Goal: Task Accomplishment & Management: Complete application form

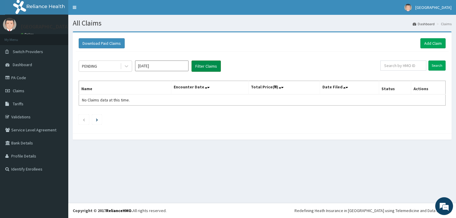
click at [197, 64] on button "Filter Claims" at bounding box center [205, 66] width 29 height 11
click at [21, 52] on span "Switch Providers" at bounding box center [28, 51] width 30 height 5
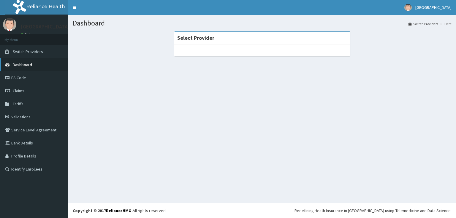
click at [21, 65] on span "Dashboard" at bounding box center [22, 64] width 19 height 5
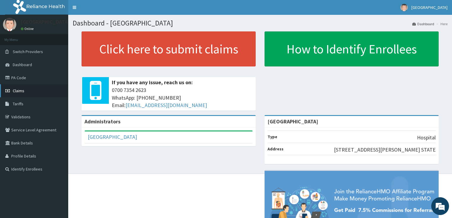
click at [19, 91] on span "Claims" at bounding box center [19, 90] width 12 height 5
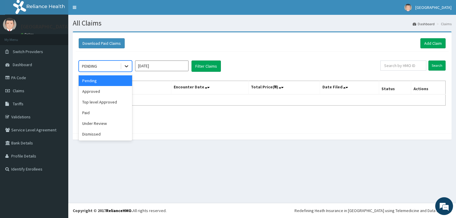
click at [125, 64] on icon at bounding box center [126, 66] width 6 height 6
drag, startPoint x: 87, startPoint y: 91, endPoint x: 113, endPoint y: 88, distance: 25.9
click at [89, 90] on div "Approved" at bounding box center [105, 91] width 53 height 11
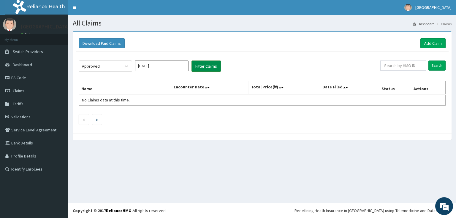
click at [199, 65] on button "Filter Claims" at bounding box center [205, 66] width 29 height 11
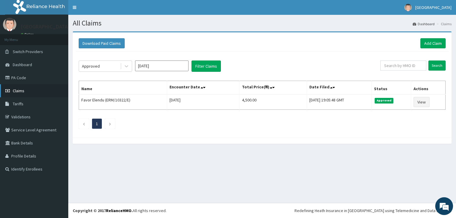
click at [21, 87] on link "Claims" at bounding box center [34, 90] width 68 height 13
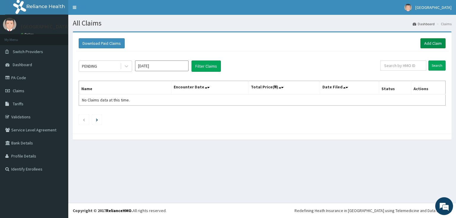
click at [430, 42] on link "Add Claim" at bounding box center [432, 43] width 25 height 10
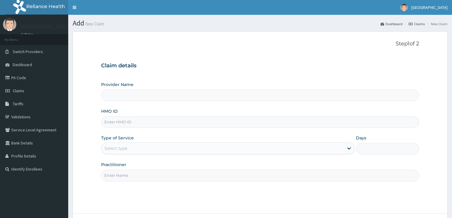
click at [141, 93] on input "Provider Name" at bounding box center [260, 96] width 318 height 12
click at [137, 123] on input "HMO ID" at bounding box center [260, 122] width 318 height 12
type input "[GEOGRAPHIC_DATA]"
click at [19, 80] on link "PA Code" at bounding box center [34, 77] width 68 height 13
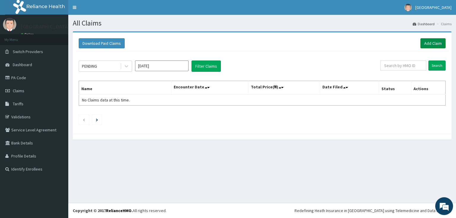
click at [433, 45] on link "Add Claim" at bounding box center [432, 43] width 25 height 10
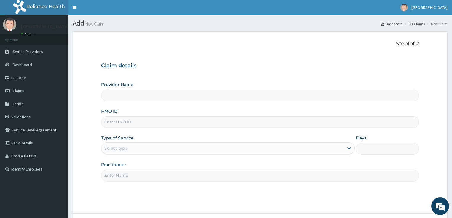
click at [147, 121] on input "HMO ID" at bounding box center [260, 122] width 318 height 12
type input "[GEOGRAPHIC_DATA]"
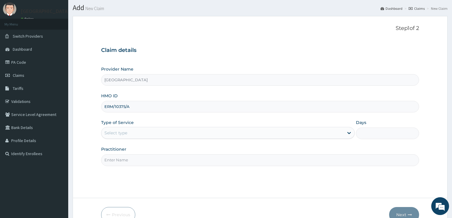
scroll to position [24, 0]
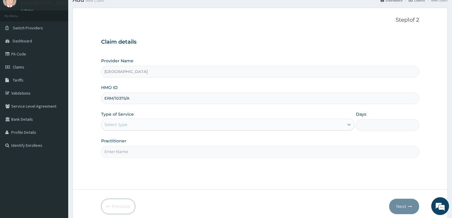
type input "ERM/10375/A"
click at [349, 126] on icon at bounding box center [349, 125] width 6 height 6
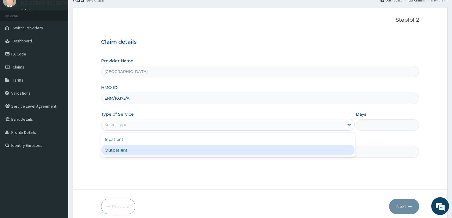
click at [178, 152] on div "Outpatient" at bounding box center [228, 150] width 254 height 11
type input "1"
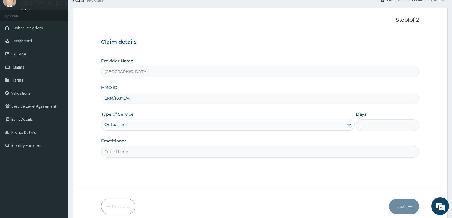
click at [179, 151] on input "Practitioner" at bounding box center [260, 152] width 318 height 12
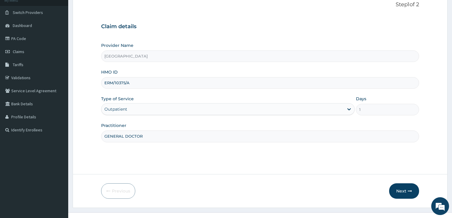
scroll to position [48, 0]
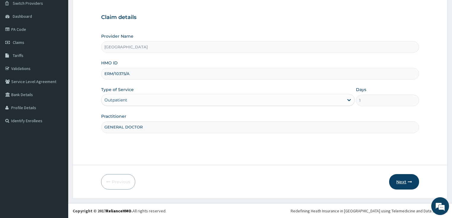
type input "GENERAL DOCTOR"
click at [401, 184] on button "Next" at bounding box center [404, 181] width 30 height 15
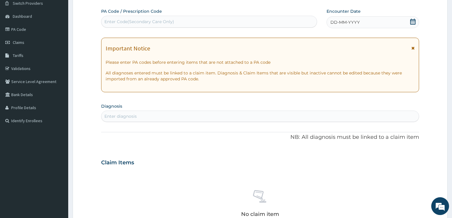
click at [230, 123] on div "PA Code / Prescription Code Enter Code(Secondary Care Only) Encounter Date DD-M…" at bounding box center [260, 161] width 318 height 307
click at [231, 117] on div "Enter diagnosis" at bounding box center [260, 116] width 318 height 9
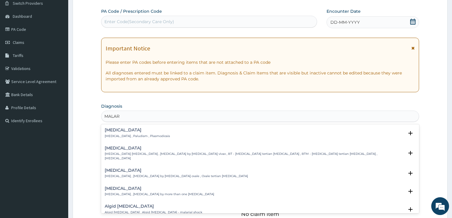
type input "MALARI"
click at [198, 134] on div "Malaria Malaria , Paludism , Plasmodiosis" at bounding box center [260, 133] width 311 height 10
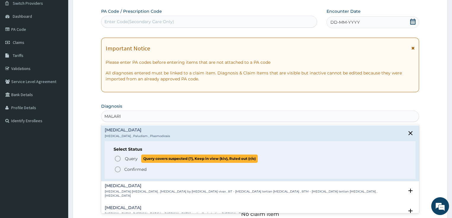
click at [117, 158] on icon "status option query" at bounding box center [117, 158] width 7 height 7
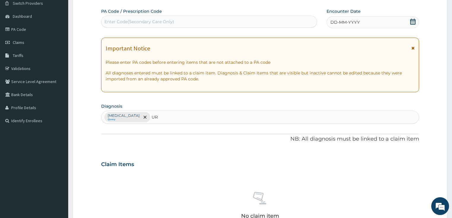
type input "U"
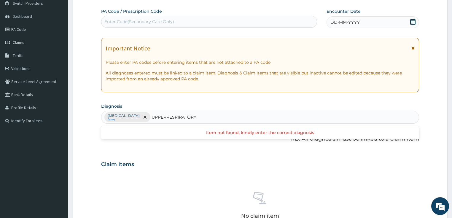
click at [152, 117] on input "UPPERRESPIRATORY" at bounding box center [174, 117] width 45 height 6
type input "UPPER RESPIRATORY"
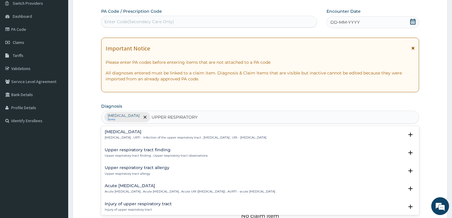
click at [147, 128] on div "Upper respiratory infection Upper respiratory infection , URTI - Infection of t…" at bounding box center [260, 136] width 318 height 18
click at [144, 134] on h4 "Upper respiratory infection" at bounding box center [186, 132] width 162 height 4
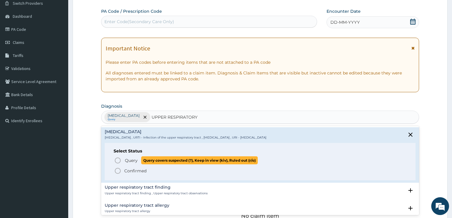
click at [119, 162] on circle "status option query" at bounding box center [117, 160] width 5 height 5
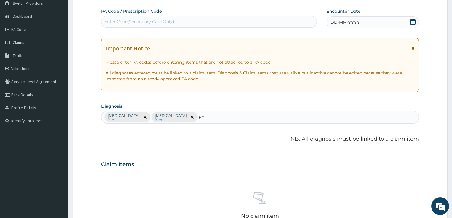
type input "P"
type input "R"
type input "P"
click at [188, 21] on div "Enter Code(Secondary Care Only)" at bounding box center [208, 21] width 215 height 9
click at [205, 20] on div "Enter Code(Secondary Care Only)" at bounding box center [208, 21] width 215 height 9
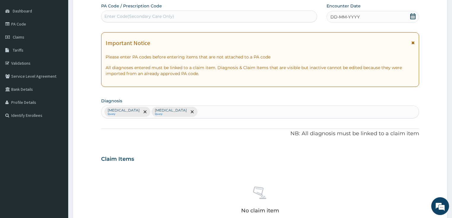
scroll to position [71, 0]
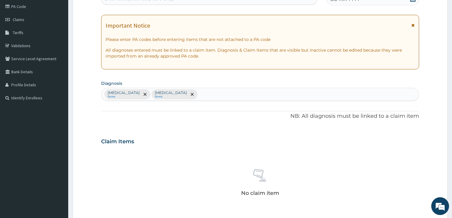
click at [200, 93] on div "Malaria Query Upper respiratory infection Query" at bounding box center [260, 94] width 318 height 12
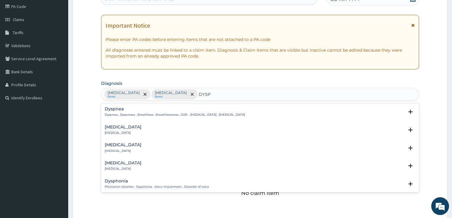
type input "DYSPE"
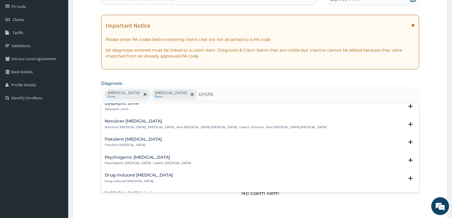
scroll to position [0, 0]
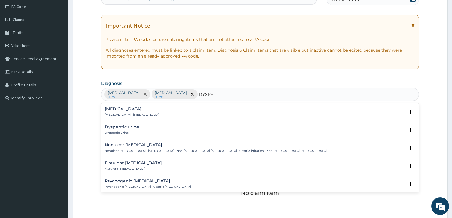
click at [127, 113] on p "Indigestion , Dyspepsia" at bounding box center [132, 115] width 55 height 4
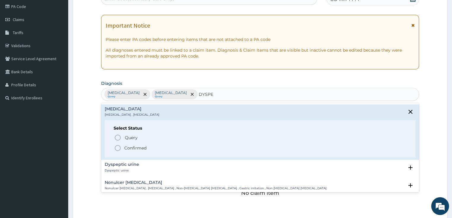
click at [117, 148] on icon "status option filled" at bounding box center [117, 147] width 7 height 7
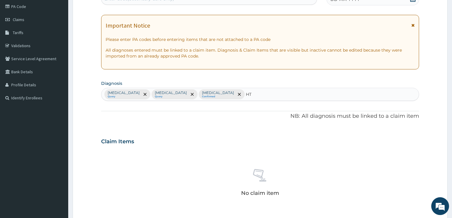
type input "HTN"
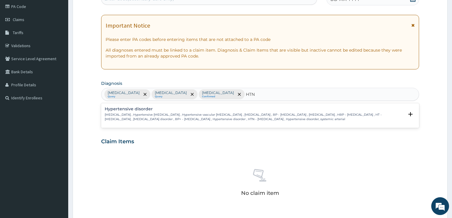
click at [181, 116] on p "High blood pressure , Hypertensive vascular disease , Hypertensive vascular deg…" at bounding box center [255, 117] width 300 height 9
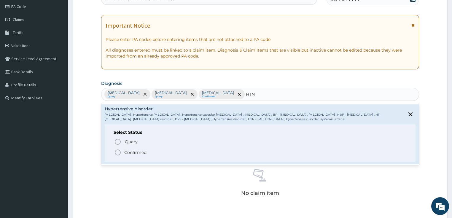
click at [120, 152] on icon "status option filled" at bounding box center [117, 152] width 7 height 7
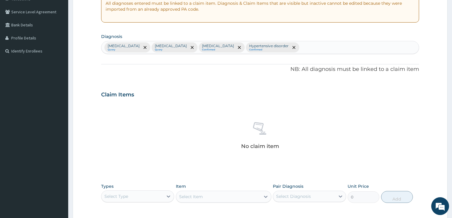
scroll to position [166, 0]
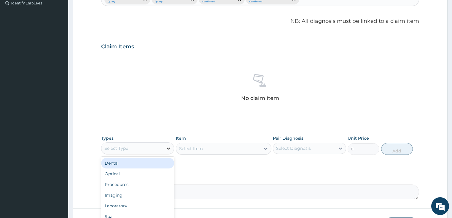
click at [170, 146] on icon at bounding box center [169, 148] width 6 height 6
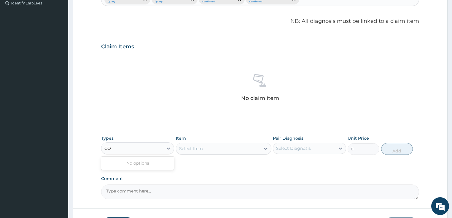
scroll to position [0, 0]
type input "C"
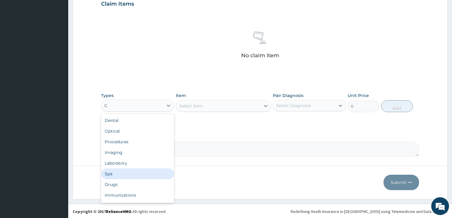
scroll to position [20, 0]
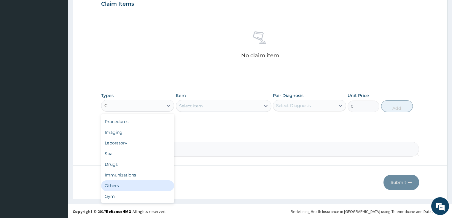
click at [115, 188] on div "Others" at bounding box center [137, 185] width 73 height 11
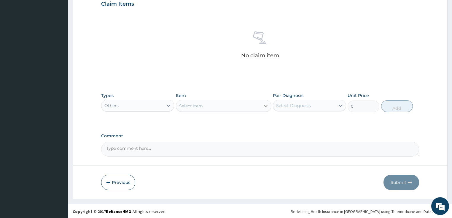
click at [266, 105] on icon at bounding box center [266, 106] width 6 height 6
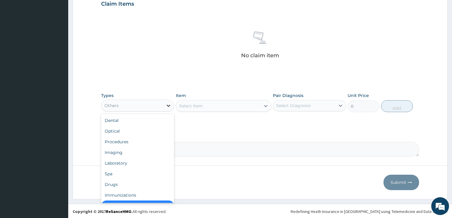
click at [168, 104] on icon at bounding box center [169, 106] width 6 height 6
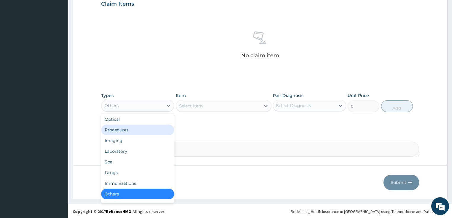
click at [120, 128] on div "Procedures" at bounding box center [137, 130] width 73 height 11
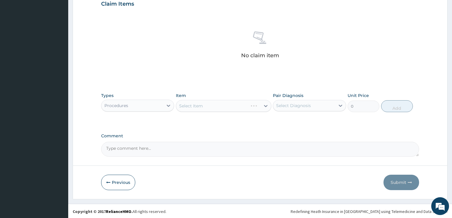
click at [267, 105] on div "Select Item" at bounding box center [224, 106] width 96 height 12
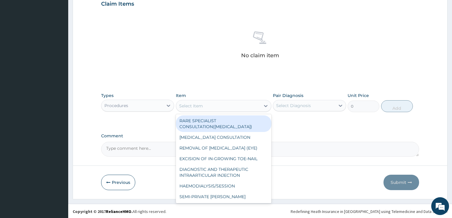
click at [266, 105] on icon at bounding box center [266, 106] width 6 height 6
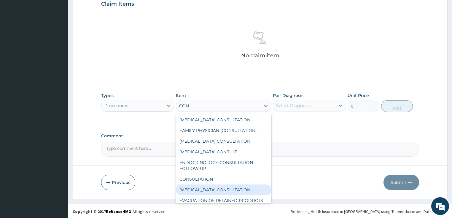
scroll to position [59, 0]
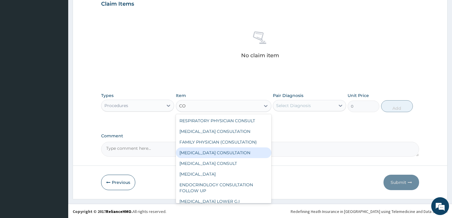
type input "C"
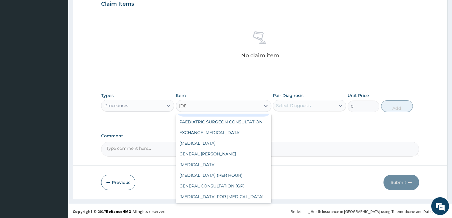
scroll to position [0, 0]
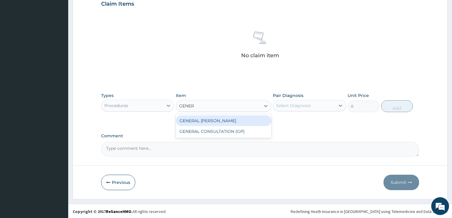
type input "GENERA"
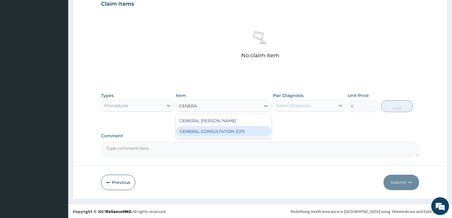
click at [232, 129] on div "GENERAL CONSULTATION (GP)" at bounding box center [224, 131] width 96 height 11
type input "1500"
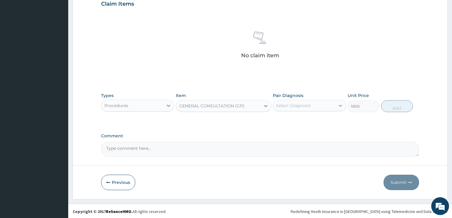
click at [337, 104] on div at bounding box center [340, 105] width 11 height 11
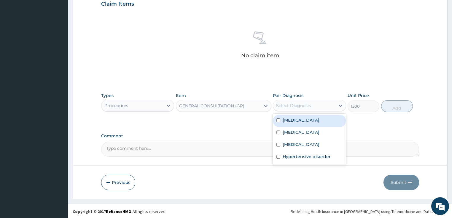
click at [277, 120] on input "checkbox" at bounding box center [279, 120] width 4 height 4
checkbox input "true"
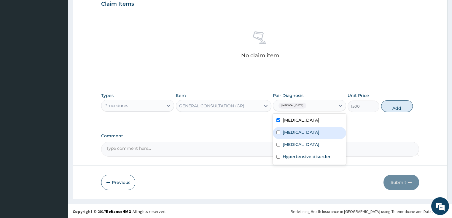
drag, startPoint x: 277, startPoint y: 130, endPoint x: 279, endPoint y: 139, distance: 9.4
click at [277, 130] on div "Upper respiratory infection" at bounding box center [309, 133] width 73 height 12
checkbox input "true"
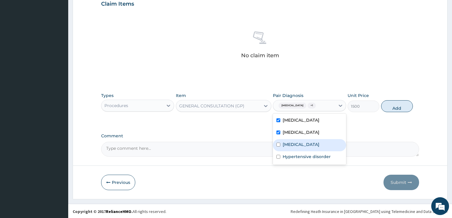
drag, startPoint x: 279, startPoint y: 141, endPoint x: 279, endPoint y: 153, distance: 11.9
click at [279, 142] on div "Indigestion" at bounding box center [309, 145] width 73 height 12
checkbox input "true"
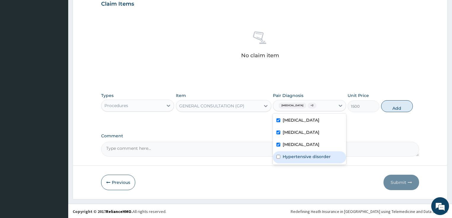
click at [278, 157] on input "checkbox" at bounding box center [279, 157] width 4 height 4
checkbox input "true"
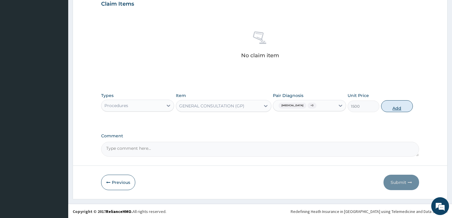
click at [393, 105] on button "Add" at bounding box center [397, 106] width 32 height 12
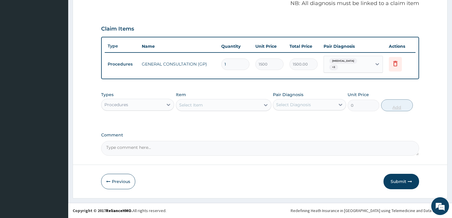
scroll to position [180, 0]
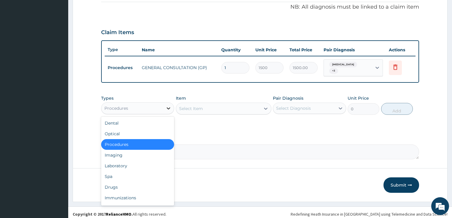
click at [169, 105] on icon at bounding box center [169, 108] width 6 height 6
click at [130, 162] on div "Laboratory" at bounding box center [137, 166] width 73 height 11
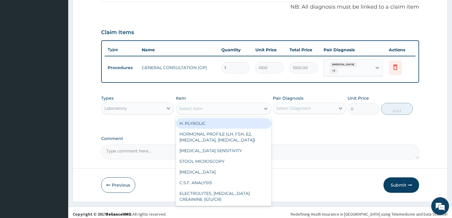
click at [267, 106] on icon at bounding box center [266, 109] width 6 height 6
click at [211, 118] on div "H. PLYROLIC" at bounding box center [224, 123] width 96 height 11
type input "4500"
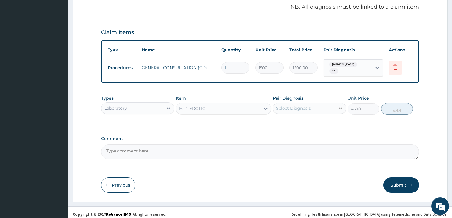
click at [339, 106] on icon at bounding box center [341, 108] width 6 height 6
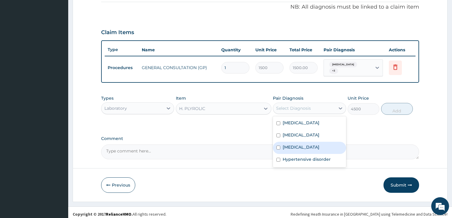
click at [279, 146] on input "checkbox" at bounding box center [279, 148] width 4 height 4
checkbox input "true"
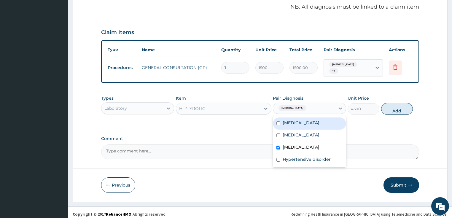
click at [397, 108] on button "Add" at bounding box center [397, 109] width 32 height 12
type input "0"
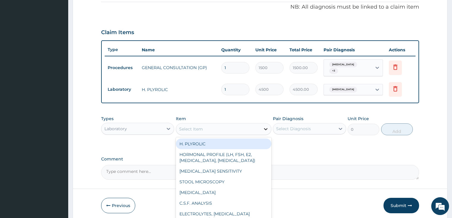
click at [266, 126] on icon at bounding box center [266, 129] width 6 height 6
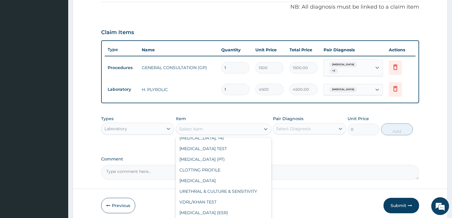
scroll to position [190, 0]
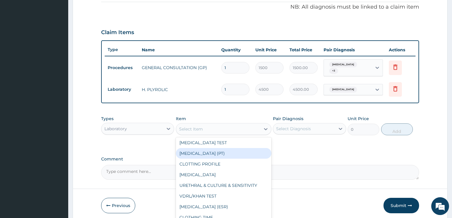
type input "F"
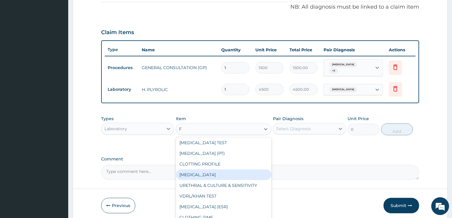
drag, startPoint x: 213, startPoint y: 165, endPoint x: 224, endPoint y: 161, distance: 11.9
click at [214, 169] on div "FULL BLOOD COUNT" at bounding box center [224, 174] width 96 height 11
type input "1500"
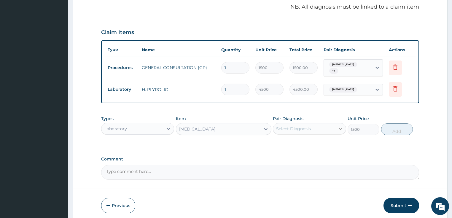
click at [342, 126] on icon at bounding box center [341, 129] width 6 height 6
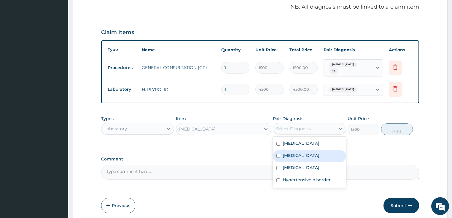
click at [278, 154] on input "checkbox" at bounding box center [279, 156] width 4 height 4
checkbox input "true"
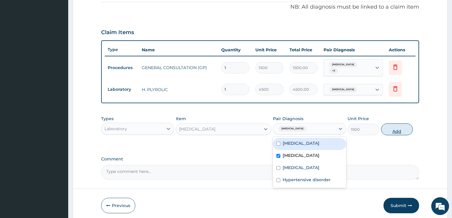
click at [405, 126] on button "Add" at bounding box center [397, 129] width 32 height 12
type input "0"
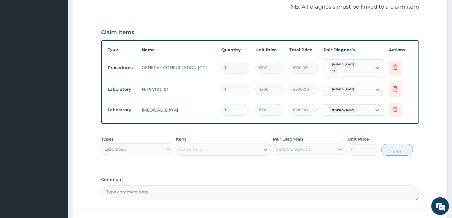
click at [171, 146] on icon at bounding box center [169, 149] width 6 height 6
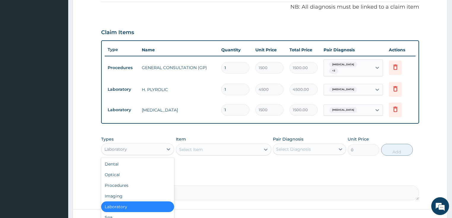
drag, startPoint x: 139, startPoint y: 206, endPoint x: 146, endPoint y: 203, distance: 7.4
click at [143, 204] on div "Laboratory" at bounding box center [137, 206] width 73 height 11
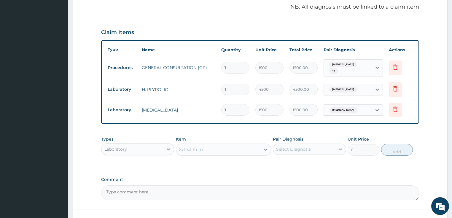
click at [338, 146] on icon at bounding box center [341, 149] width 6 height 6
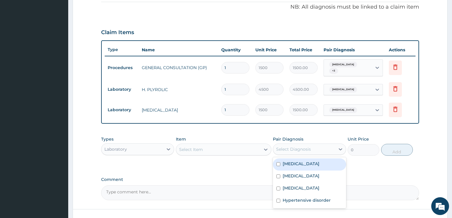
click at [281, 159] on div "Malaria" at bounding box center [309, 164] width 73 height 12
checkbox input "true"
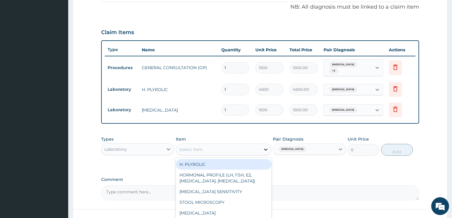
click at [266, 147] on icon at bounding box center [266, 150] width 6 height 6
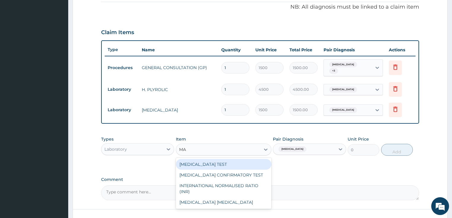
type input "MAL"
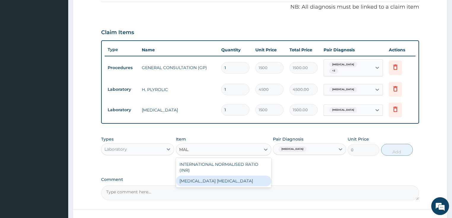
click at [218, 177] on div "MALARIA PARASITE" at bounding box center [224, 181] width 96 height 11
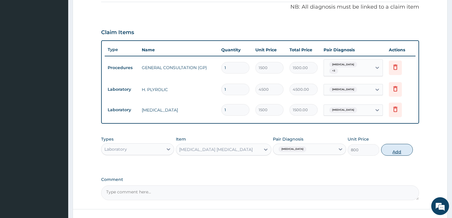
click at [406, 150] on button "Add" at bounding box center [397, 150] width 32 height 12
type input "0"
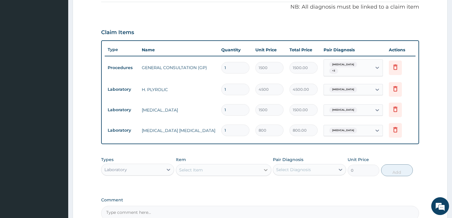
click at [265, 167] on icon at bounding box center [266, 170] width 6 height 6
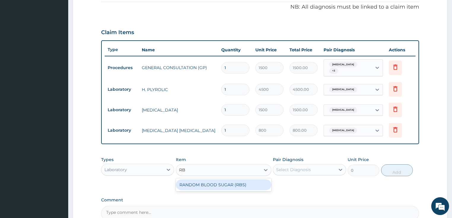
scroll to position [0, 0]
type input "RBS"
click at [198, 180] on div "RANDOM BLOOD SUGAR (RBS)" at bounding box center [224, 184] width 96 height 11
type input "700"
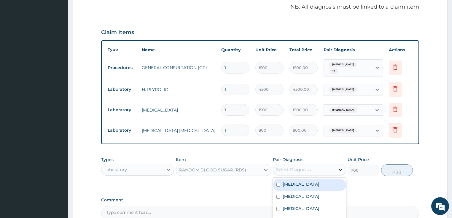
click at [342, 169] on icon at bounding box center [341, 170] width 4 height 2
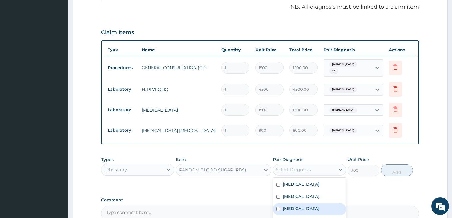
click at [279, 207] on input "checkbox" at bounding box center [279, 209] width 4 height 4
checkbox input "true"
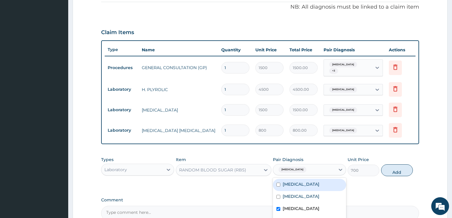
click at [281, 179] on div "Malaria" at bounding box center [309, 185] width 73 height 12
checkbox input "true"
click at [403, 166] on button "Add" at bounding box center [397, 170] width 32 height 12
type input "0"
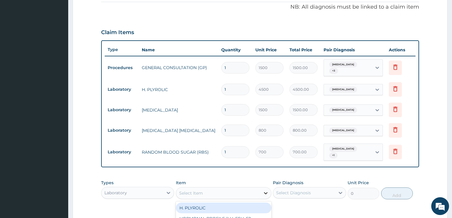
click at [266, 190] on icon at bounding box center [266, 193] width 6 height 6
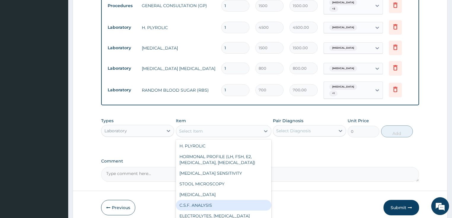
scroll to position [252, 0]
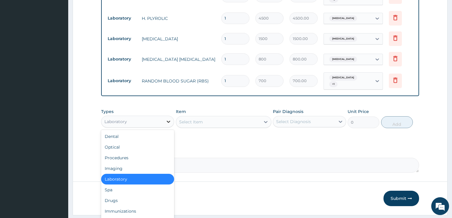
click at [170, 119] on icon at bounding box center [169, 122] width 6 height 6
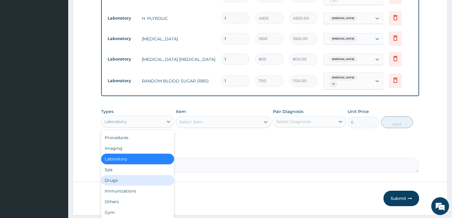
click at [127, 175] on div "Drugs" at bounding box center [137, 180] width 73 height 11
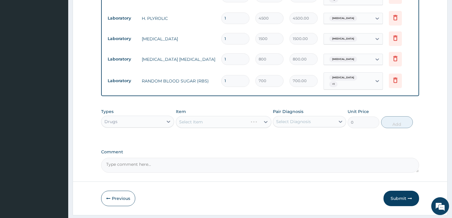
click at [267, 116] on div "Select Item" at bounding box center [224, 122] width 96 height 12
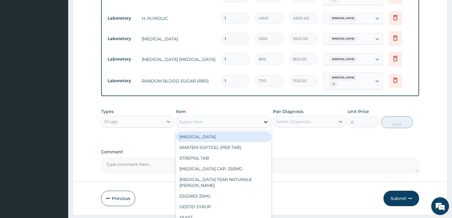
click at [265, 119] on icon at bounding box center [266, 122] width 6 height 6
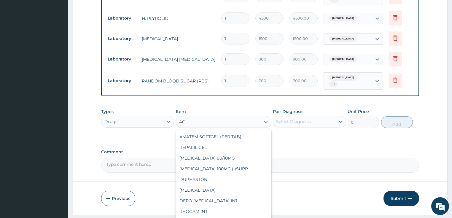
type input "A"
type input "L"
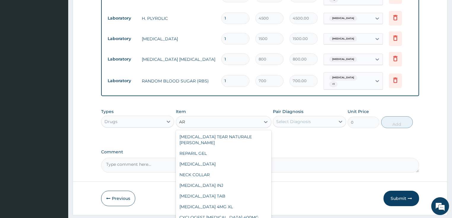
type input "A"
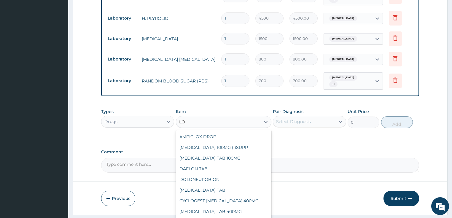
type input "L"
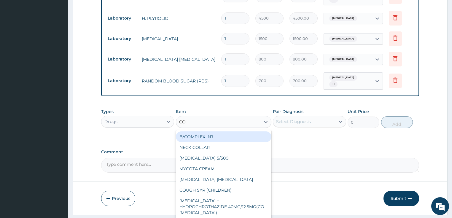
type input "C"
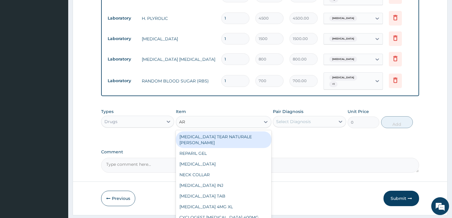
type input "ART"
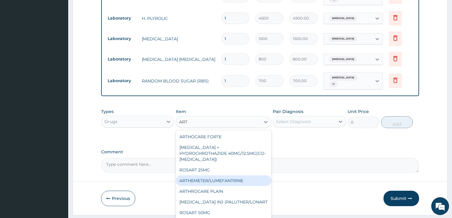
scroll to position [15, 0]
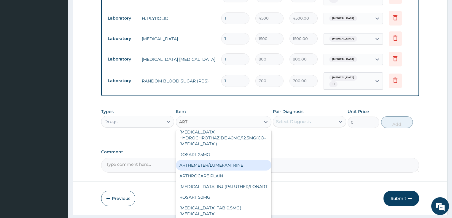
click at [226, 160] on div "ARTHEMETER/LUMEFANTRINE" at bounding box center [224, 165] width 96 height 11
type input "37.5"
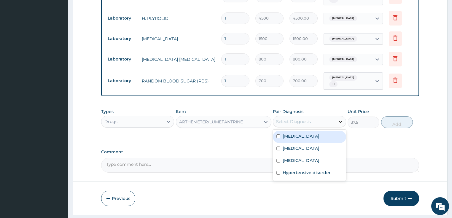
click at [342, 119] on icon at bounding box center [341, 122] width 6 height 6
click at [281, 131] on div "Malaria" at bounding box center [309, 137] width 73 height 12
checkbox input "true"
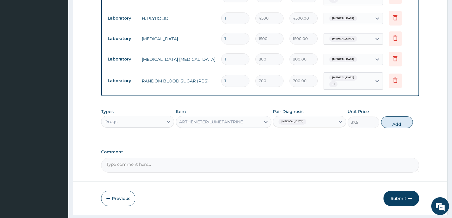
click at [392, 119] on button "Add" at bounding box center [397, 122] width 32 height 12
type input "0"
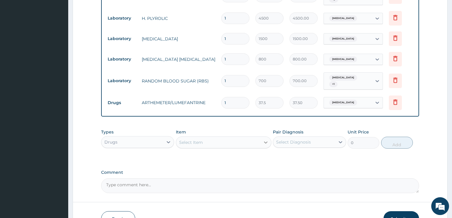
click at [269, 137] on div at bounding box center [265, 142] width 11 height 11
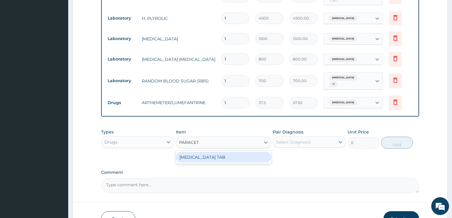
type input "PARACETA"
click at [214, 152] on div "PARACETAMOL TAB" at bounding box center [224, 157] width 96 height 11
type input "7.5"
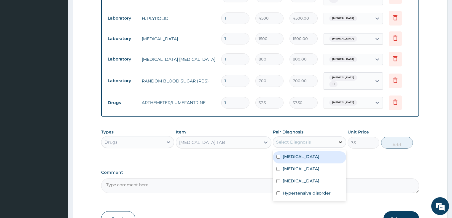
click at [341, 139] on icon at bounding box center [341, 142] width 6 height 6
click at [278, 155] on input "checkbox" at bounding box center [279, 157] width 4 height 4
checkbox input "true"
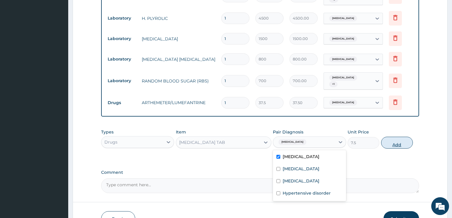
click at [390, 138] on button "Add" at bounding box center [397, 143] width 32 height 12
type input "0"
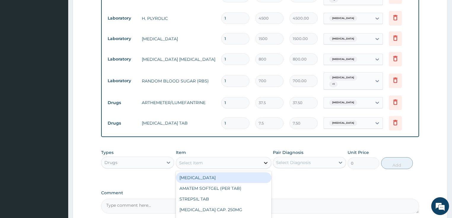
click at [265, 160] on icon at bounding box center [266, 163] width 6 height 6
type input "OMEPRAZOL"
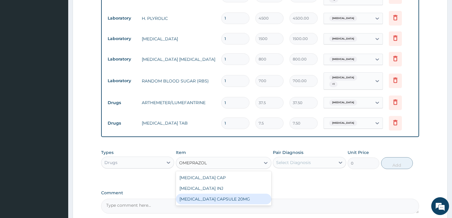
click at [236, 194] on div "ESOMEPRAZOLE CAPSULE 20MG" at bounding box center [224, 199] width 96 height 11
type input "250"
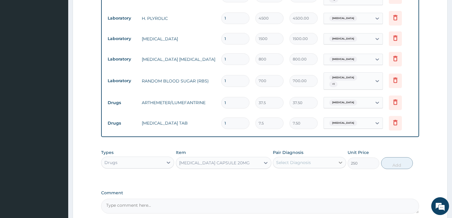
click at [341, 160] on icon at bounding box center [341, 163] width 6 height 6
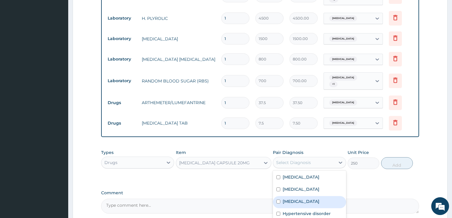
click at [278, 196] on div "Indigestion" at bounding box center [309, 202] width 73 height 12
checkbox input "true"
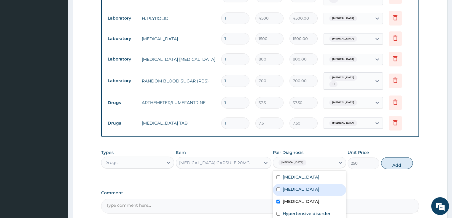
click at [405, 159] on button "Add" at bounding box center [397, 163] width 32 height 12
type input "0"
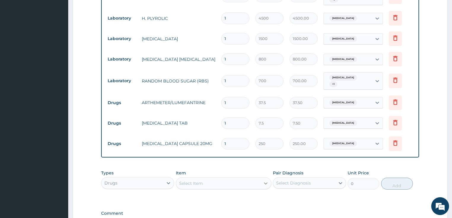
click at [268, 180] on icon at bounding box center [266, 183] width 6 height 6
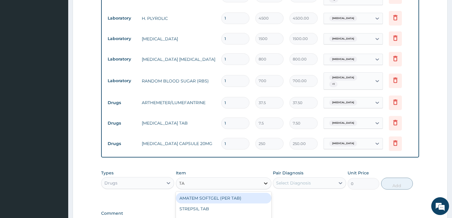
type input "T"
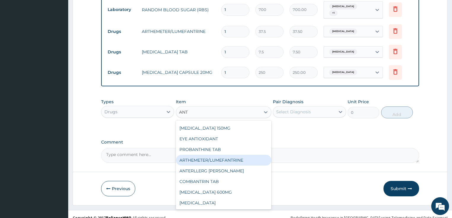
scroll to position [0, 0]
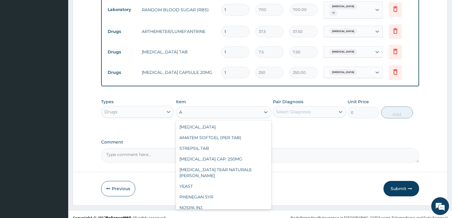
type input "A"
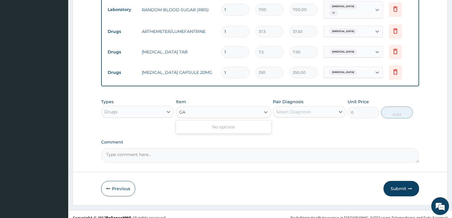
type input "G"
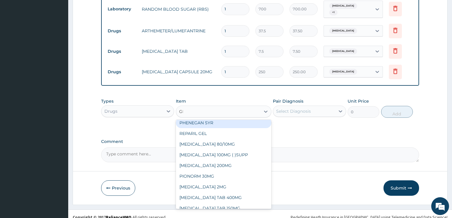
scroll to position [31, 0]
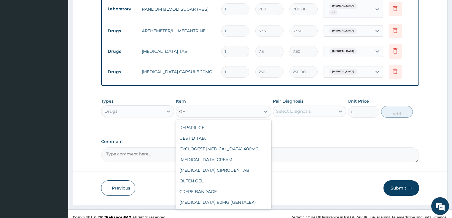
type input "GES"
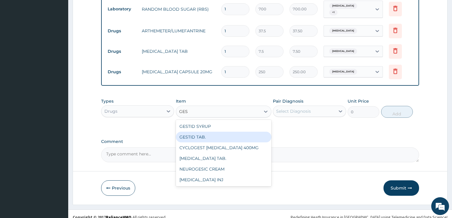
click at [201, 132] on div "GESTID TAB." at bounding box center [224, 137] width 96 height 11
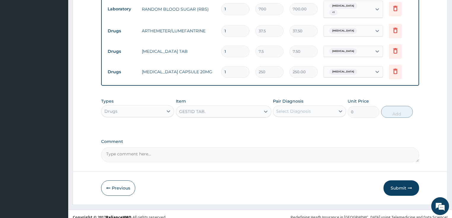
type input "12.5"
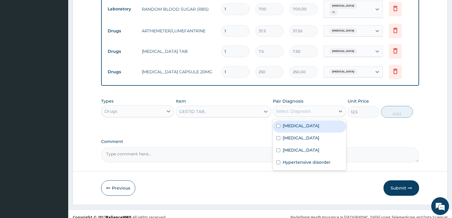
click at [339, 106] on div "Select Diagnosis" at bounding box center [309, 111] width 73 height 11
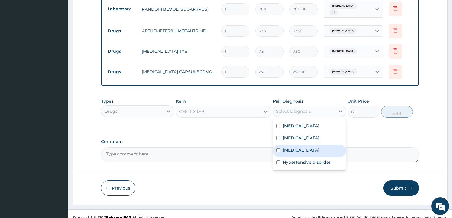
click at [277, 148] on input "checkbox" at bounding box center [279, 150] width 4 height 4
checkbox input "true"
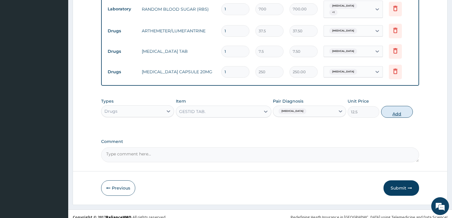
click at [399, 106] on button "Add" at bounding box center [397, 112] width 32 height 12
type input "0"
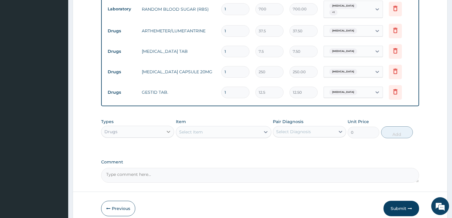
click at [170, 129] on icon at bounding box center [169, 132] width 6 height 6
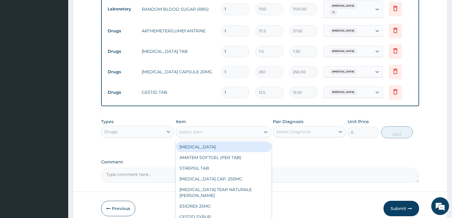
click at [230, 127] on div "Select Item" at bounding box center [218, 131] width 84 height 9
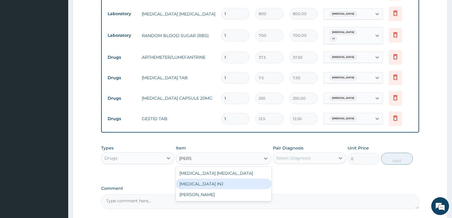
scroll to position [300, 0]
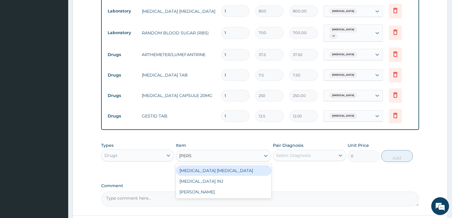
type input "LORA"
type input "CLAR"
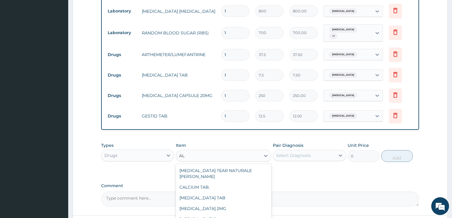
type input "A"
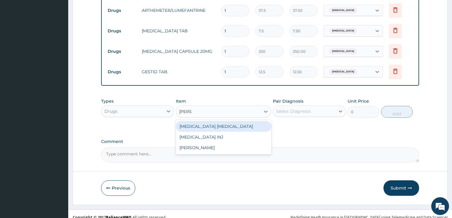
scroll to position [0, 0]
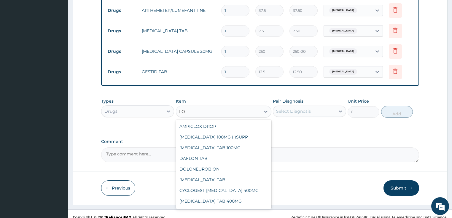
type input "L"
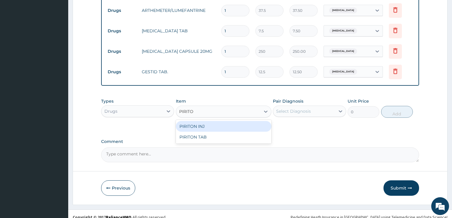
type input "PIRITON"
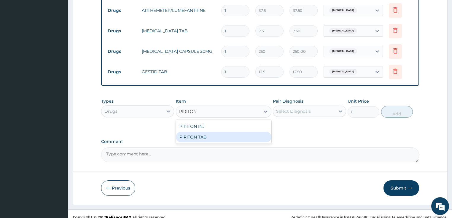
click at [221, 134] on div "PIRITON TAB" at bounding box center [224, 137] width 96 height 11
type input "11"
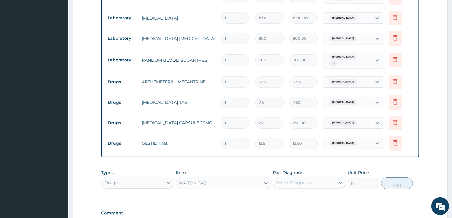
scroll to position [344, 0]
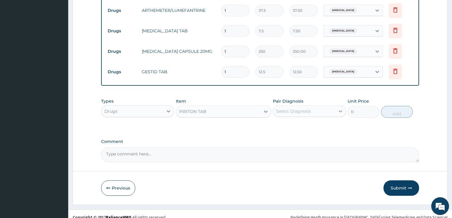
click at [342, 108] on icon at bounding box center [341, 111] width 6 height 6
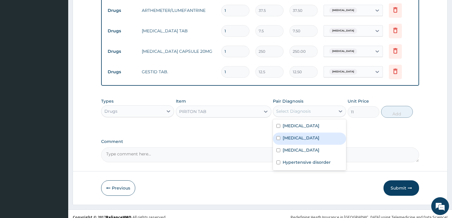
click at [280, 133] on div "Upper respiratory infection" at bounding box center [309, 139] width 73 height 12
checkbox input "true"
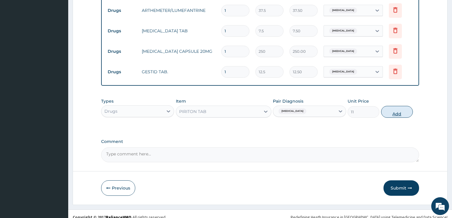
click at [399, 106] on button "Add" at bounding box center [397, 112] width 32 height 12
type input "0"
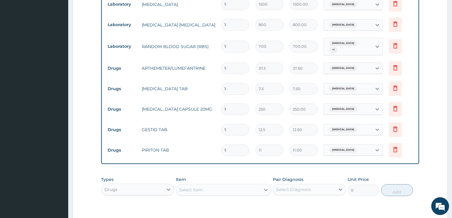
scroll to position [269, 0]
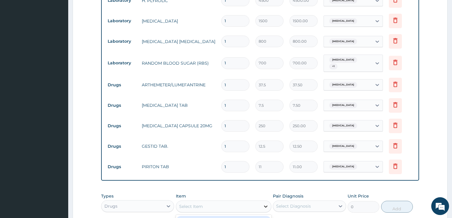
click at [268, 204] on icon at bounding box center [266, 207] width 6 height 6
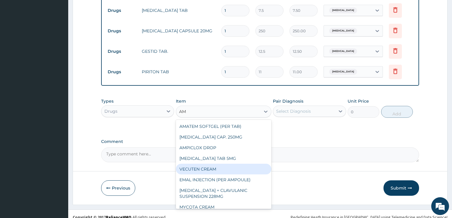
scroll to position [24, 0]
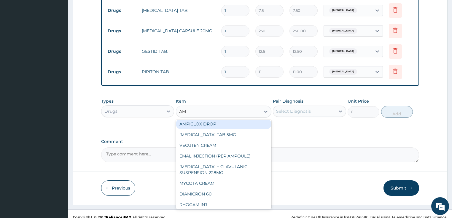
type input "AM"
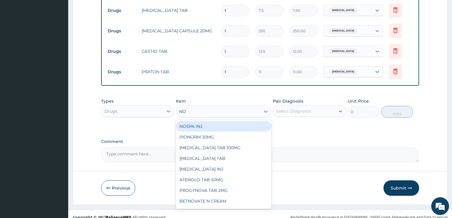
type input "NOR"
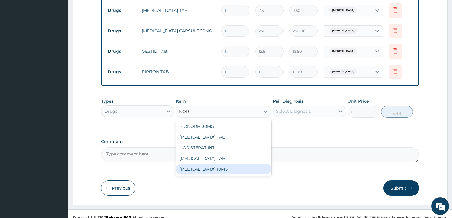
click at [192, 165] on div "NORVASC 10MG" at bounding box center [224, 169] width 96 height 11
type input "130"
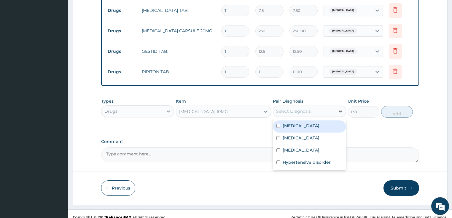
click at [340, 108] on icon at bounding box center [341, 111] width 6 height 6
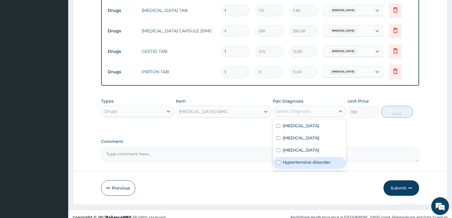
click at [282, 157] on div "Hypertensive disorder" at bounding box center [309, 163] width 73 height 12
checkbox input "true"
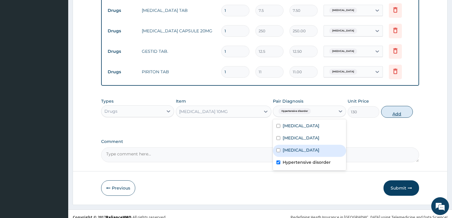
click at [395, 106] on button "Add" at bounding box center [397, 112] width 32 height 12
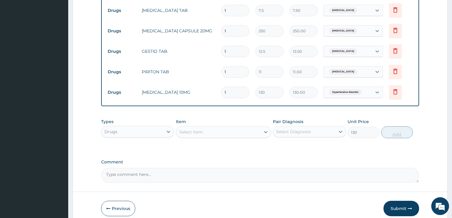
type input "0"
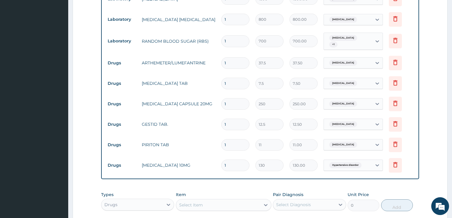
scroll to position [293, 0]
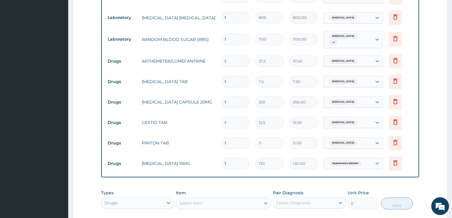
type input "0.00"
type input "3"
type input "390.00"
type input "30"
type input "3900.00"
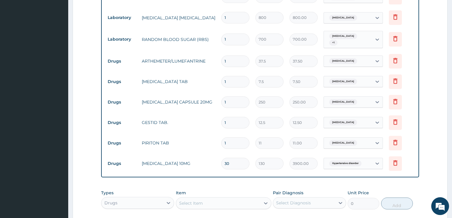
type input "30"
click at [312, 167] on div "Type Name Quantity Unit Price Total Price Pair Diagnosis Actions Procedures GEN…" at bounding box center [260, 53] width 318 height 250
click at [230, 55] on input "1" at bounding box center [235, 61] width 28 height 12
type input "0.00"
type input "6"
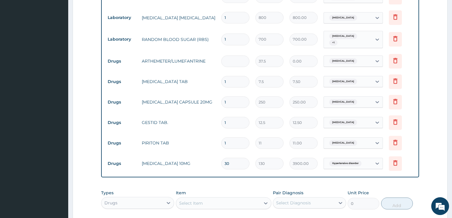
type input "225.00"
type input "6"
click at [230, 77] on input "1" at bounding box center [235, 82] width 28 height 12
type input "0.00"
type input "1"
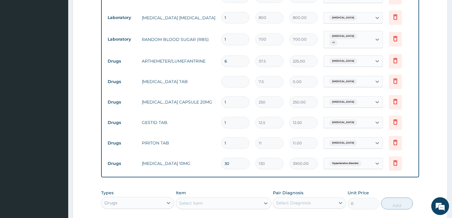
type input "7.50"
type input "18"
type input "135.00"
type input "18"
click at [230, 96] on input "1" at bounding box center [235, 102] width 28 height 12
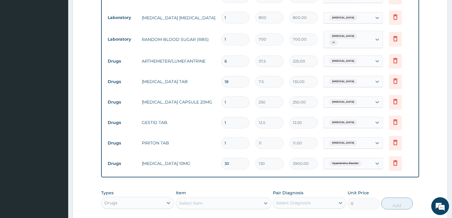
type input "11"
type input "2750.00"
type input "110"
type input "27500.00"
type input "11"
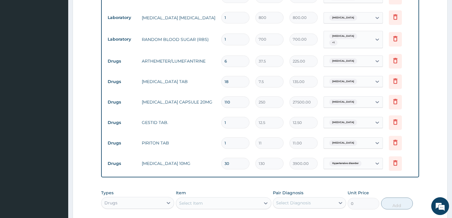
type input "2750.00"
type input "1"
type input "250.00"
type input "10"
type input "2500.00"
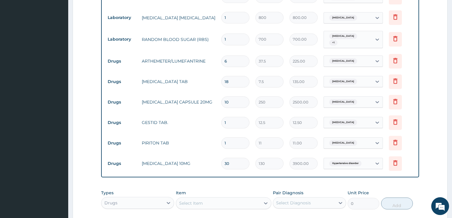
type input "10"
click at [248, 104] on td "10" at bounding box center [235, 102] width 34 height 18
click at [228, 117] on input "1" at bounding box center [235, 123] width 28 height 12
type input "0.00"
type input "1"
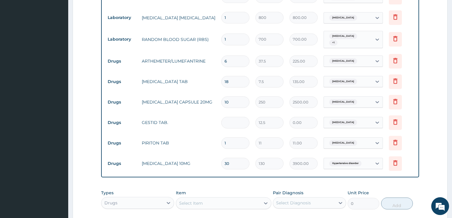
type input "12.50"
type input "15"
type input "187.50"
type input "15"
click at [211, 137] on td "PIRITON TAB" at bounding box center [179, 143] width 80 height 12
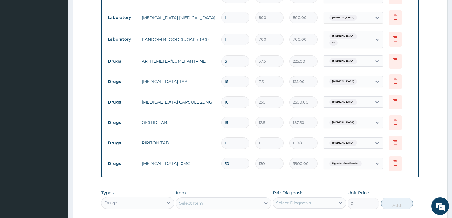
click at [230, 138] on input "1" at bounding box center [235, 143] width 28 height 12
type input "0.00"
type input "5"
type input "55.00"
type input "5"
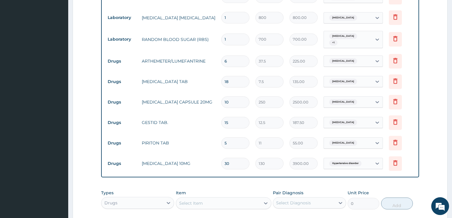
click at [231, 190] on div "Item Select Item" at bounding box center [224, 200] width 96 height 20
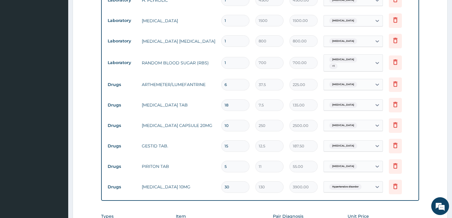
scroll to position [384, 0]
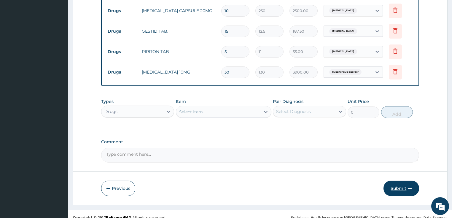
click at [400, 182] on button "Submit" at bounding box center [402, 188] width 36 height 15
click at [397, 182] on button "Submit" at bounding box center [402, 188] width 36 height 15
click at [396, 183] on button "Submit" at bounding box center [402, 188] width 36 height 15
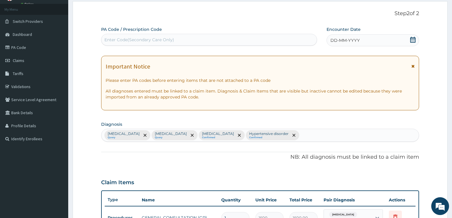
scroll to position [0, 0]
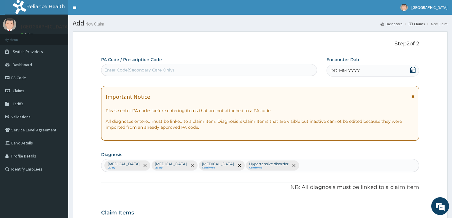
click at [414, 69] on icon at bounding box center [412, 70] width 5 height 6
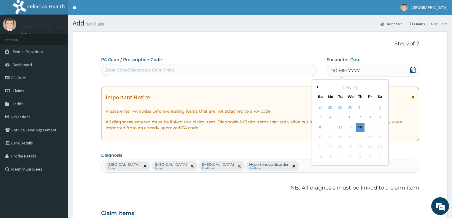
drag, startPoint x: 360, startPoint y: 127, endPoint x: 345, endPoint y: 117, distance: 17.6
click at [359, 127] on div "14" at bounding box center [360, 127] width 9 height 9
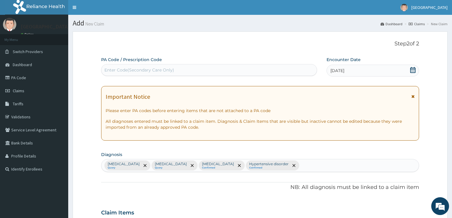
click at [219, 64] on div "Enter Code(Secondary Care Only)" at bounding box center [209, 70] width 216 height 12
type input "PA/6D5BC1"
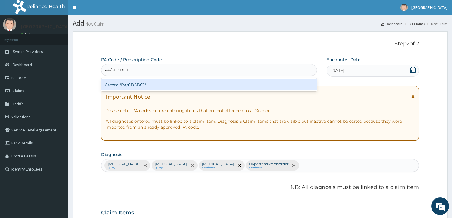
click at [165, 87] on div "Create "PA/6D5BC1"" at bounding box center [209, 85] width 216 height 11
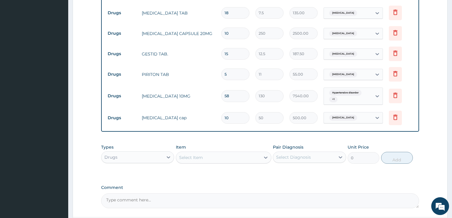
scroll to position [356, 0]
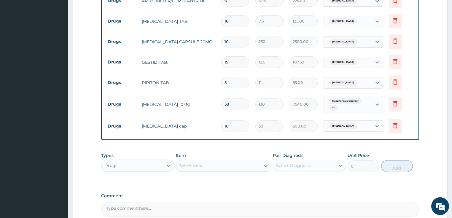
click at [230, 98] on input "58" at bounding box center [235, 104] width 28 height 12
click at [227, 98] on input "58" at bounding box center [235, 104] width 28 height 12
type input "8"
type input "1040.00"
type input "28"
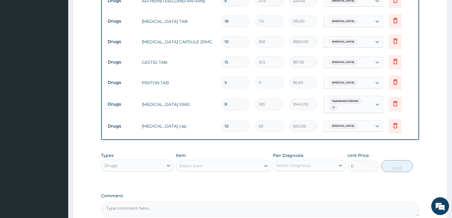
type input "3640.00"
type input "28"
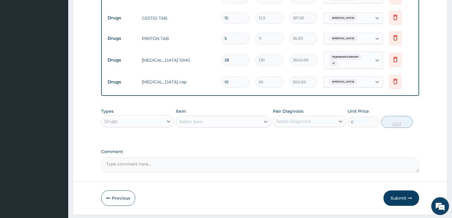
scroll to position [407, 0]
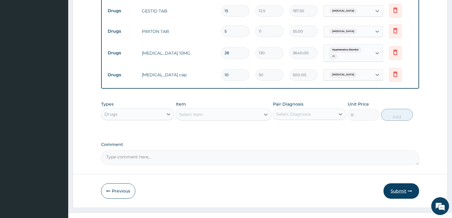
click at [404, 183] on button "Submit" at bounding box center [402, 190] width 36 height 15
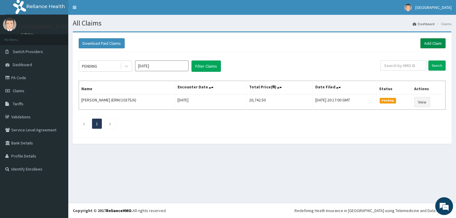
click at [431, 44] on link "Add Claim" at bounding box center [432, 43] width 25 height 10
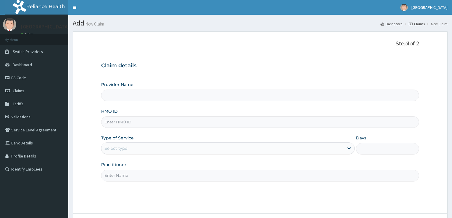
click at [302, 118] on input "HMO ID" at bounding box center [260, 122] width 318 height 12
type input "[GEOGRAPHIC_DATA]"
type input "4"
type input "ERM/10375/B"
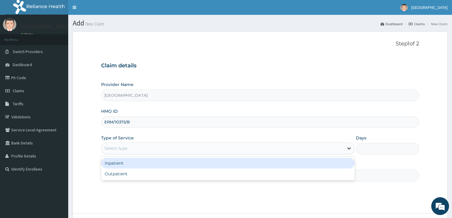
click at [349, 146] on icon at bounding box center [349, 148] width 6 height 6
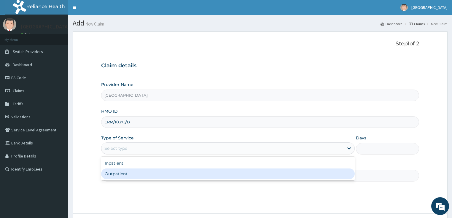
click at [266, 176] on div "Outpatient" at bounding box center [228, 174] width 254 height 11
type input "1"
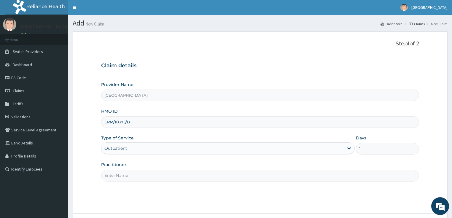
click at [311, 178] on input "Practitioner" at bounding box center [260, 176] width 318 height 12
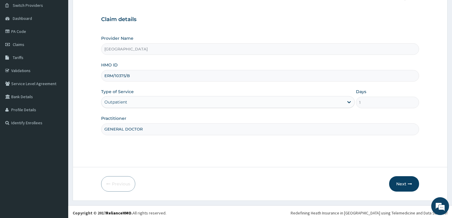
scroll to position [48, 0]
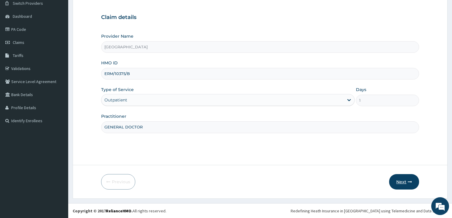
type input "GENERAL DOCTOR"
click at [401, 180] on button "Next" at bounding box center [404, 181] width 30 height 15
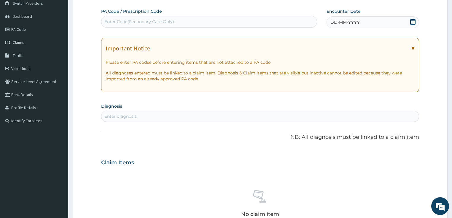
click at [248, 18] on div "Enter Code(Secondary Care Only)" at bounding box center [208, 21] width 215 height 9
click at [410, 20] on icon at bounding box center [413, 22] width 6 height 6
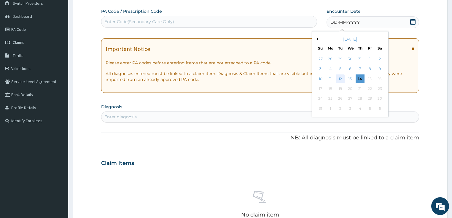
click at [342, 77] on div "12" at bounding box center [340, 78] width 9 height 9
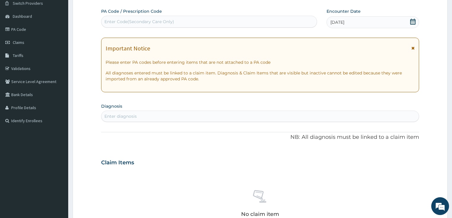
click at [210, 23] on div "Enter Code(Secondary Care Only)" at bounding box center [208, 21] width 215 height 9
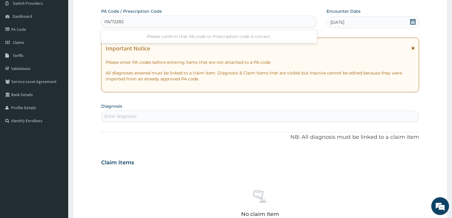
type input "PA/722820"
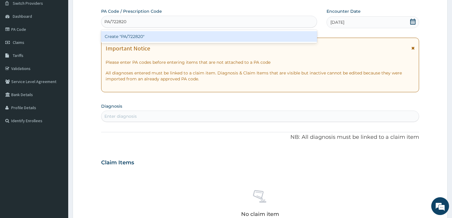
click at [186, 36] on div "Create "PA/722820"" at bounding box center [209, 36] width 216 height 11
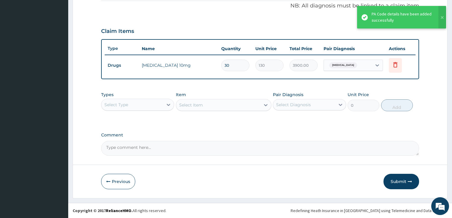
scroll to position [180, 0]
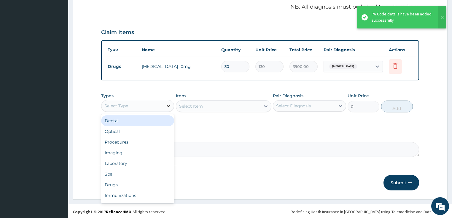
click at [166, 103] on icon at bounding box center [169, 106] width 6 height 6
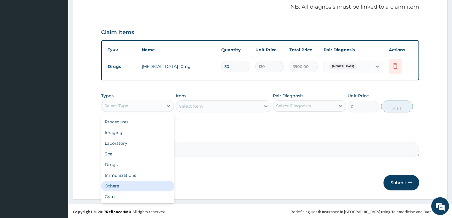
scroll to position [0, 0]
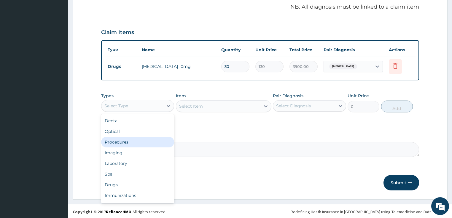
click at [128, 141] on div "Procedures" at bounding box center [137, 142] width 73 height 11
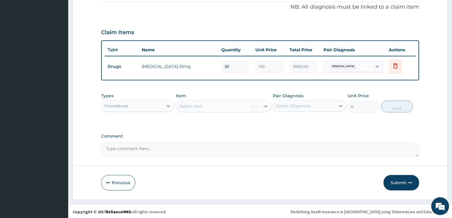
click at [266, 104] on div "Select Item" at bounding box center [224, 106] width 96 height 12
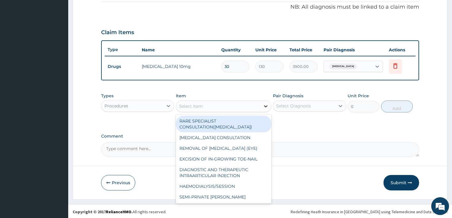
click at [266, 104] on icon at bounding box center [266, 106] width 6 height 6
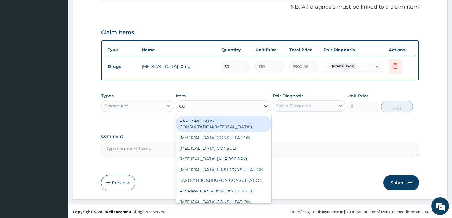
type input "C"
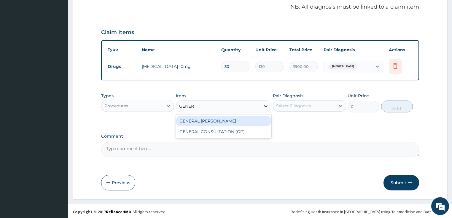
type input "GENERA"
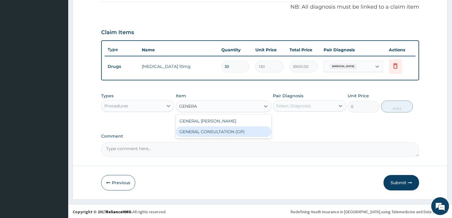
click at [216, 128] on div "GENERAL CONSULTATION (GP)" at bounding box center [224, 131] width 96 height 11
type input "1500"
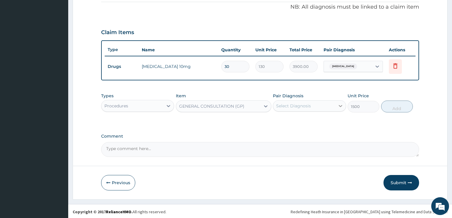
click at [343, 104] on icon at bounding box center [341, 106] width 6 height 6
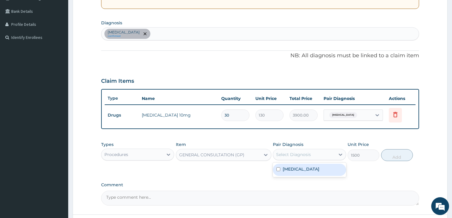
scroll to position [109, 0]
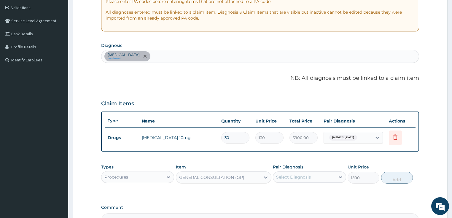
click at [297, 55] on div "Secondary hypertension confirmed" at bounding box center [260, 56] width 318 height 12
type input ","
type input "MALARIA"
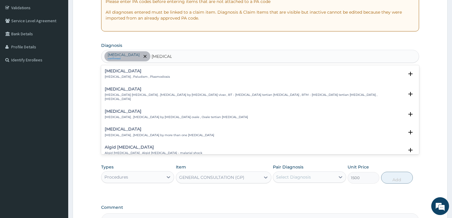
click at [179, 74] on div "Malaria Malaria , Paludism , Plasmodiosis" at bounding box center [260, 74] width 311 height 10
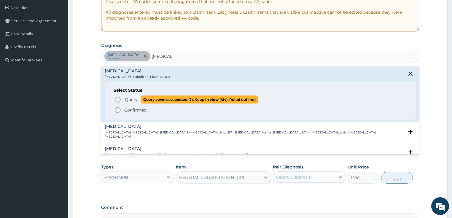
drag, startPoint x: 117, startPoint y: 98, endPoint x: 137, endPoint y: 96, distance: 19.7
click at [118, 98] on icon "status option query" at bounding box center [117, 99] width 7 height 7
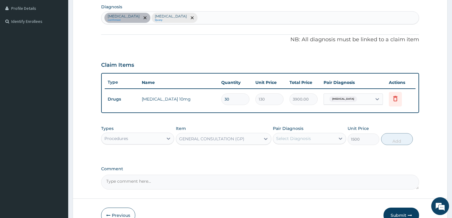
scroll to position [157, 0]
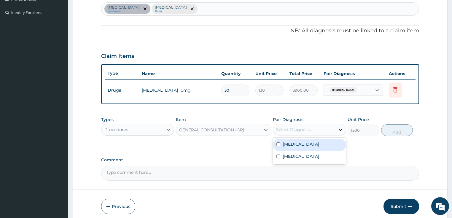
click at [336, 128] on div at bounding box center [340, 129] width 11 height 11
click at [278, 144] on input "checkbox" at bounding box center [279, 144] width 4 height 4
checkbox input "true"
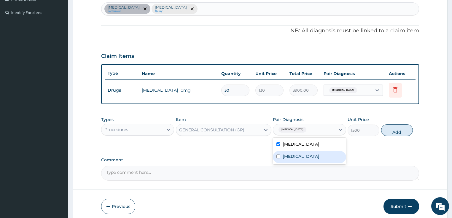
drag, startPoint x: 277, startPoint y: 157, endPoint x: 310, endPoint y: 148, distance: 34.4
click at [278, 156] on input "checkbox" at bounding box center [279, 157] width 4 height 4
checkbox input "true"
click at [394, 129] on button "Add" at bounding box center [397, 130] width 32 height 12
type input "0"
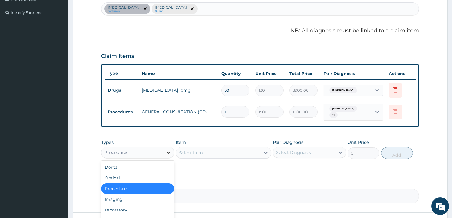
click at [167, 150] on icon at bounding box center [169, 153] width 6 height 6
drag, startPoint x: 114, startPoint y: 210, endPoint x: 122, endPoint y: 204, distance: 10.1
click at [118, 206] on div "Laboratory" at bounding box center [137, 210] width 73 height 11
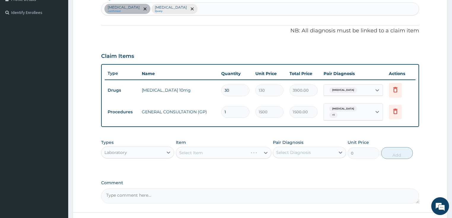
click at [269, 147] on div "Select Item" at bounding box center [224, 153] width 96 height 12
click at [265, 151] on div "Select Item" at bounding box center [224, 153] width 96 height 12
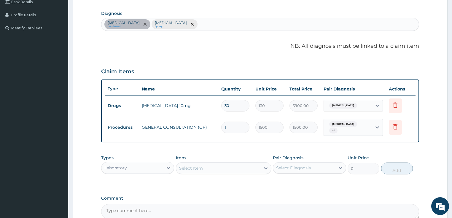
scroll to position [133, 0]
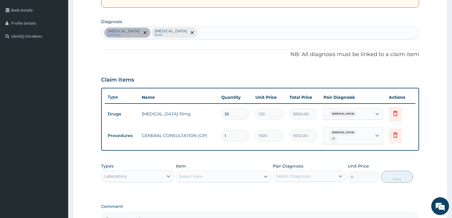
click at [200, 32] on div "Secondary hypertension confirmed Malaria Query" at bounding box center [260, 32] width 318 height 12
type input "SEPSIS"
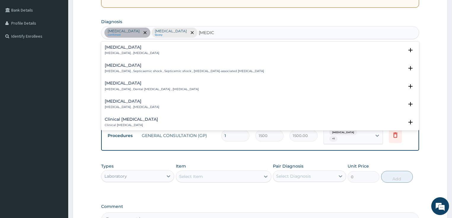
click at [125, 53] on p "Systemic infection , Sepsis" at bounding box center [132, 53] width 55 height 4
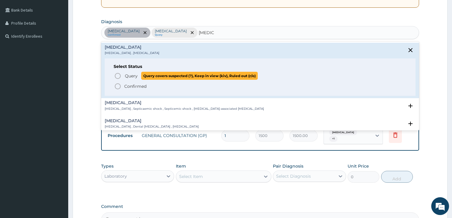
drag, startPoint x: 120, startPoint y: 74, endPoint x: 129, endPoint y: 80, distance: 10.8
click at [120, 74] on icon "status option query" at bounding box center [117, 75] width 7 height 7
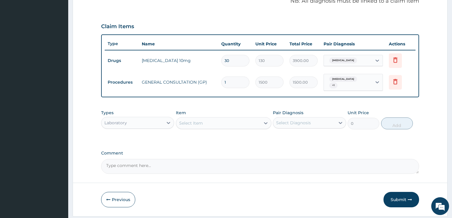
scroll to position [203, 0]
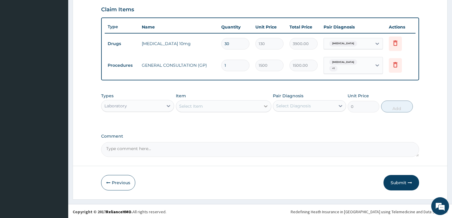
click at [268, 106] on icon at bounding box center [266, 106] width 6 height 6
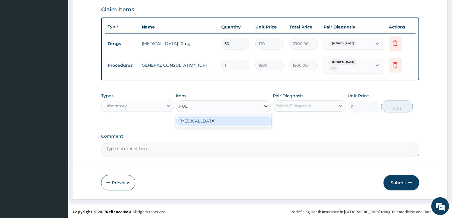
type input "FULL"
drag, startPoint x: 248, startPoint y: 118, endPoint x: 252, endPoint y: 120, distance: 4.2
click at [249, 119] on div "FULL BLOOD COUNT" at bounding box center [224, 121] width 96 height 11
type input "1500"
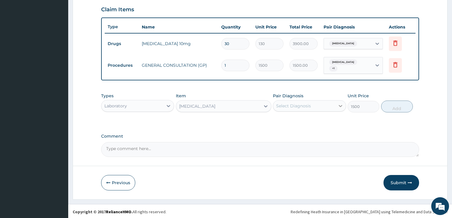
click at [343, 104] on icon at bounding box center [341, 106] width 6 height 6
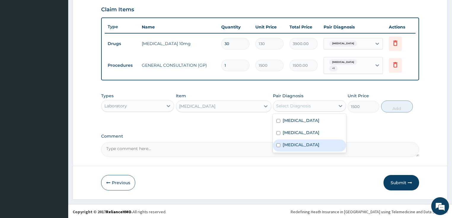
click at [284, 143] on label "Sepsis" at bounding box center [301, 145] width 37 height 6
checkbox input "true"
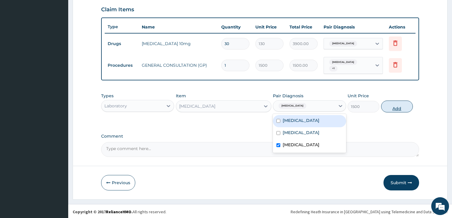
click at [407, 104] on button "Add" at bounding box center [397, 107] width 32 height 12
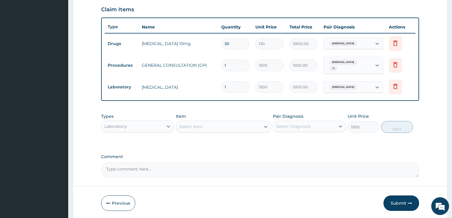
type input "0"
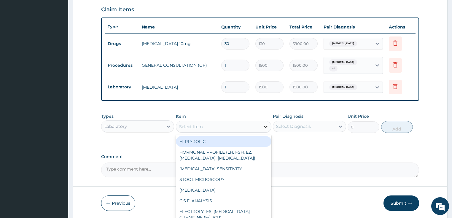
click at [265, 126] on icon at bounding box center [266, 127] width 4 height 2
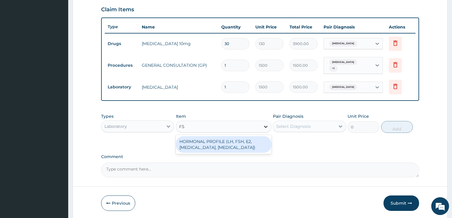
type input "F"
type input "RBS"
click at [240, 139] on div "RANDOM BLOOD SUGAR (RBS)" at bounding box center [224, 141] width 96 height 11
type input "700"
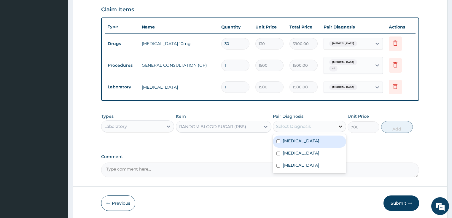
click at [341, 123] on icon at bounding box center [341, 126] width 6 height 6
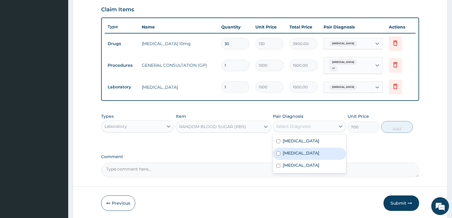
click at [280, 151] on div "Malaria" at bounding box center [309, 154] width 73 height 12
checkbox input "true"
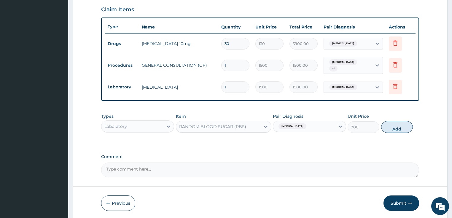
click at [399, 126] on button "Add" at bounding box center [397, 127] width 32 height 12
type input "0"
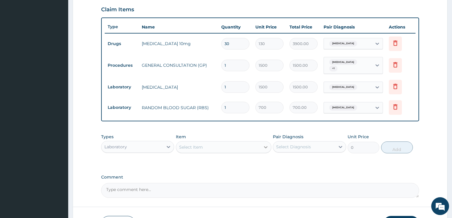
click at [265, 144] on icon at bounding box center [266, 147] width 6 height 6
type input "MALARIA"
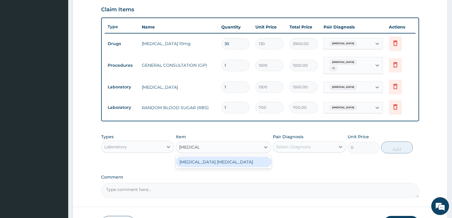
click at [214, 161] on div "MALARIA PARASITE" at bounding box center [224, 162] width 96 height 11
type input "800"
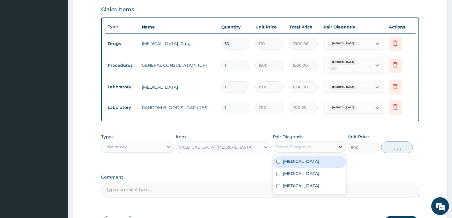
click at [340, 147] on icon at bounding box center [341, 147] width 4 height 2
drag, startPoint x: 279, startPoint y: 174, endPoint x: 283, endPoint y: 171, distance: 5.7
click at [280, 173] on input "checkbox" at bounding box center [279, 174] width 4 height 4
checkbox input "true"
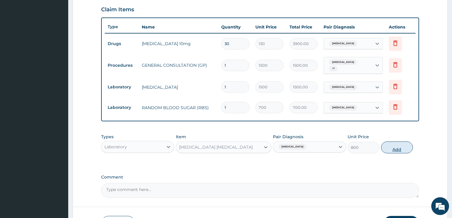
click at [399, 145] on button "Add" at bounding box center [397, 148] width 32 height 12
type input "0"
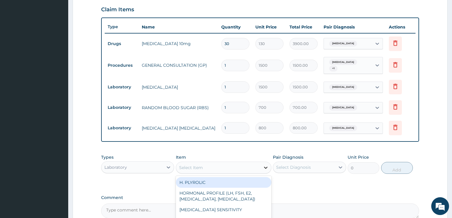
click at [264, 166] on icon at bounding box center [266, 168] width 6 height 6
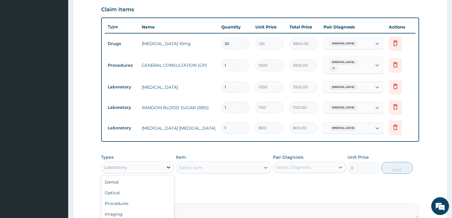
click at [168, 166] on icon at bounding box center [169, 167] width 4 height 2
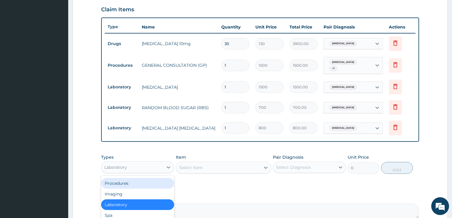
scroll to position [0, 0]
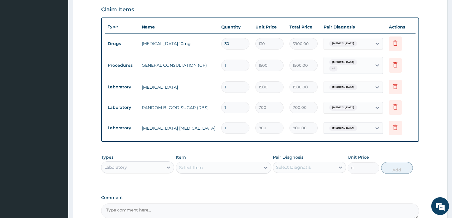
click at [190, 189] on div "PA Code / Prescription Code PA/722820 Encounter Date 12-08-2025 Important Notic…" at bounding box center [260, 35] width 318 height 365
click at [168, 166] on icon at bounding box center [169, 167] width 4 height 2
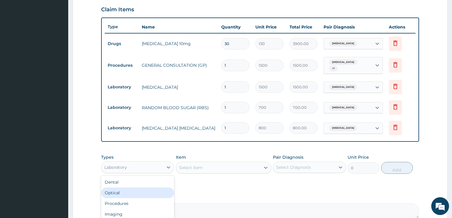
scroll to position [20, 0]
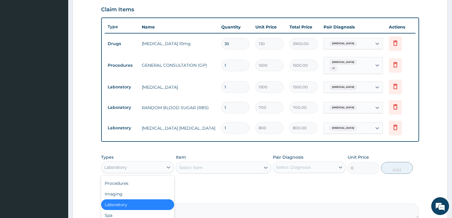
click at [201, 182] on div "Types option Laboratory, selected. option Laboratory selected, 5 of 10. 10 resu…" at bounding box center [260, 168] width 318 height 34
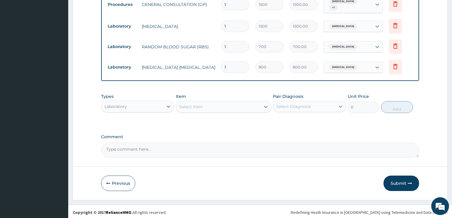
scroll to position [265, 0]
click at [168, 103] on icon at bounding box center [169, 106] width 6 height 6
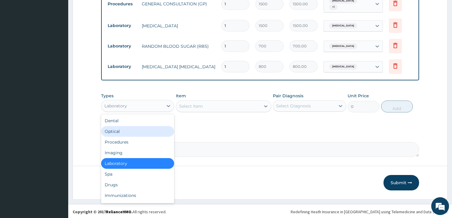
scroll to position [20, 0]
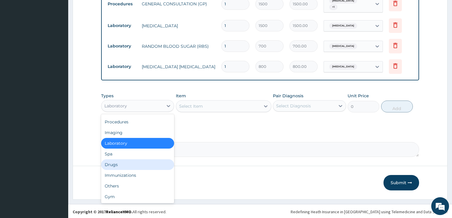
click at [123, 164] on div "Drugs" at bounding box center [137, 164] width 73 height 11
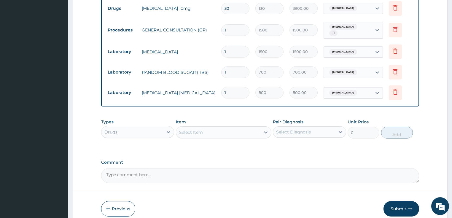
scroll to position [241, 0]
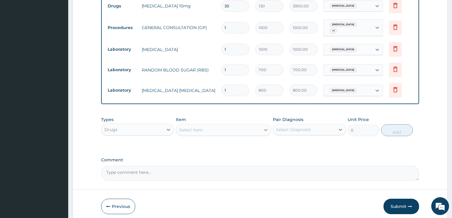
click at [266, 128] on icon at bounding box center [266, 130] width 6 height 6
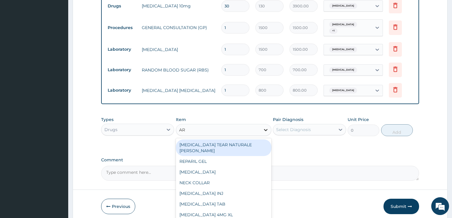
type input "ART"
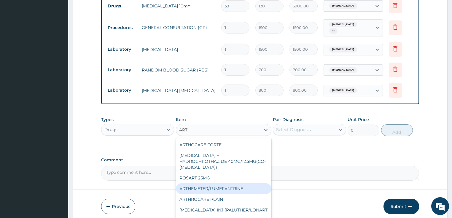
click at [216, 183] on div "ARTHEMETER/LUMEFANTRINE" at bounding box center [224, 188] width 96 height 11
type input "37.5"
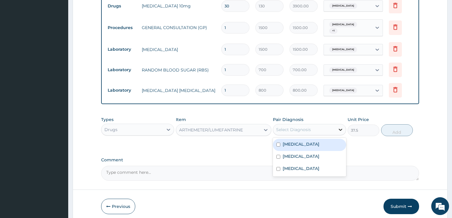
click at [342, 128] on icon at bounding box center [341, 130] width 6 height 6
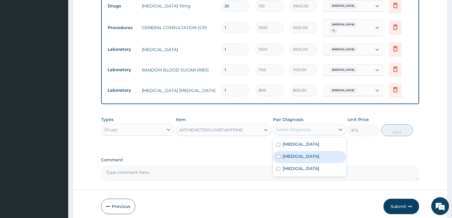
click at [284, 154] on label "Malaria" at bounding box center [301, 156] width 37 height 6
checkbox input "true"
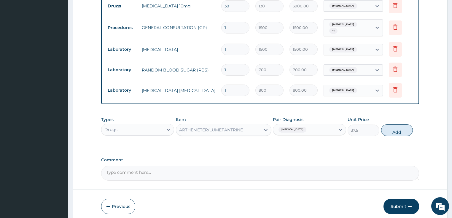
click at [399, 131] on button "Add" at bounding box center [397, 130] width 32 height 12
type input "0"
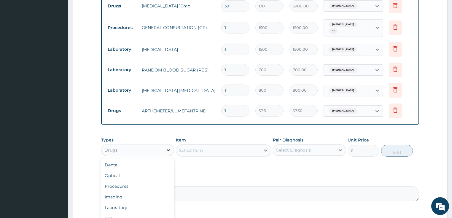
click at [166, 148] on icon at bounding box center [169, 150] width 6 height 6
drag, startPoint x: 243, startPoint y: 185, endPoint x: 245, endPoint y: 174, distance: 11.2
click at [244, 182] on div "Comment" at bounding box center [260, 189] width 318 height 23
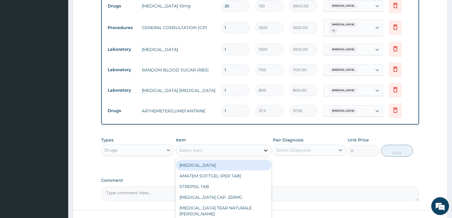
click at [264, 147] on icon at bounding box center [266, 150] width 6 height 6
type input "PARA"
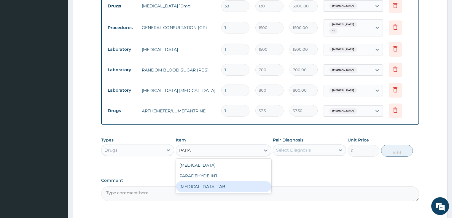
click at [202, 188] on div "PARACETAMOL TAB" at bounding box center [224, 186] width 96 height 11
type input "7.5"
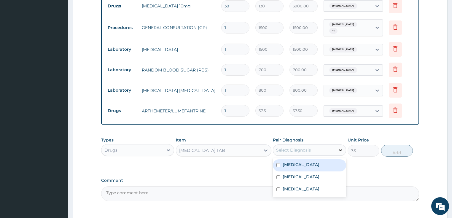
click at [340, 148] on icon at bounding box center [341, 150] width 6 height 6
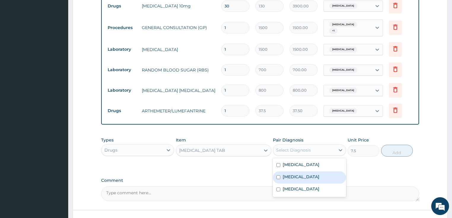
click at [279, 176] on input "checkbox" at bounding box center [279, 177] width 4 height 4
checkbox input "true"
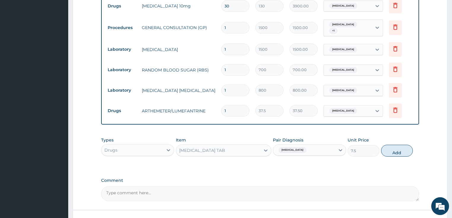
drag, startPoint x: 407, startPoint y: 150, endPoint x: 398, endPoint y: 150, distance: 8.9
click at [406, 150] on button "Add" at bounding box center [397, 151] width 32 height 12
type input "0"
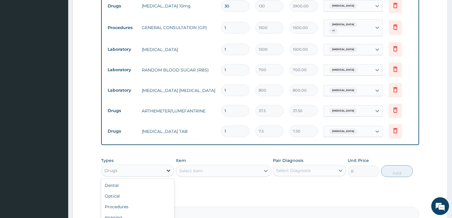
click at [171, 169] on icon at bounding box center [169, 171] width 6 height 6
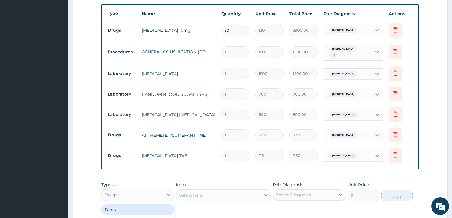
scroll to position [217, 0]
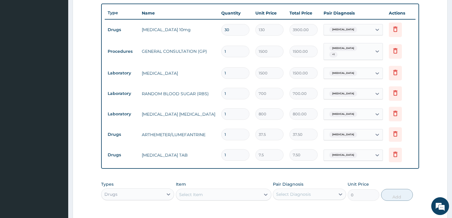
click at [229, 133] on input "1" at bounding box center [235, 135] width 28 height 12
type input "0.00"
type input "6"
type input "225.00"
type input "6"
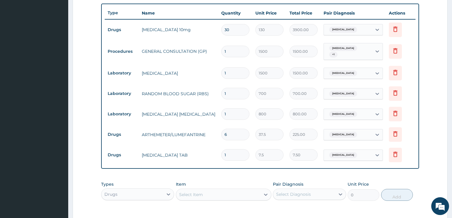
click at [228, 152] on input "1" at bounding box center [235, 155] width 28 height 12
type input "19"
type input "142.50"
type input "1"
type input "7.50"
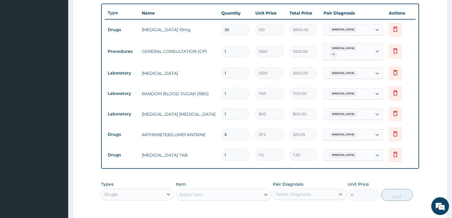
type input "18"
type input "135.00"
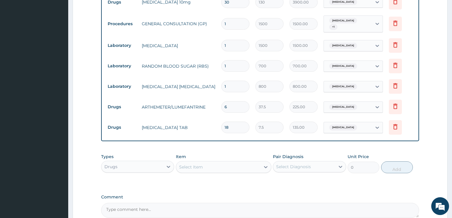
scroll to position [305, 0]
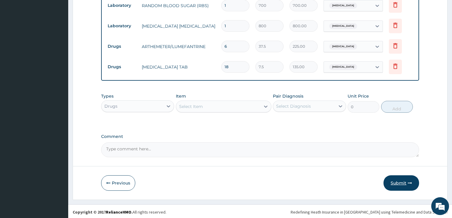
type input "18"
click at [410, 181] on icon "button" at bounding box center [410, 183] width 4 height 4
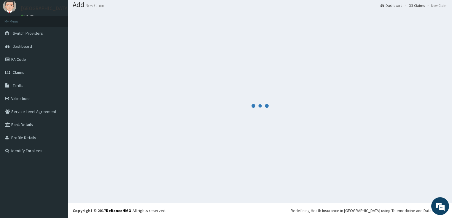
scroll to position [18, 0]
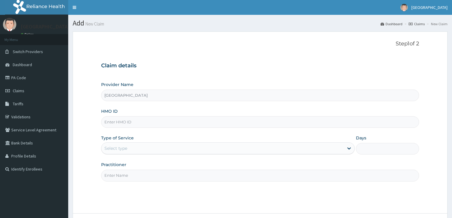
drag, startPoint x: 0, startPoint y: 0, endPoint x: 147, endPoint y: 118, distance: 188.0
click at [147, 118] on input "HMO ID" at bounding box center [260, 122] width 318 height 12
type input "ERM/10375/B"
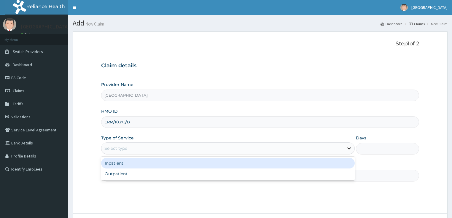
click at [349, 147] on icon at bounding box center [349, 148] width 6 height 6
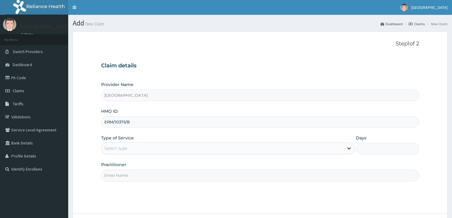
click at [188, 180] on input "Practitioner" at bounding box center [260, 176] width 318 height 12
click at [350, 147] on icon at bounding box center [349, 148] width 6 height 6
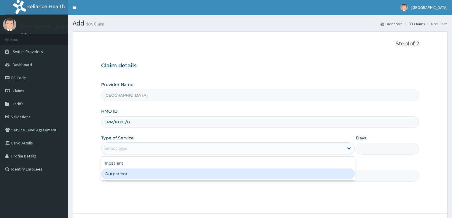
click at [177, 171] on div "Outpatient" at bounding box center [228, 174] width 254 height 11
type input "1"
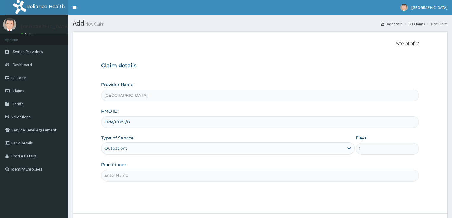
click at [269, 177] on input "Practitioner" at bounding box center [260, 176] width 318 height 12
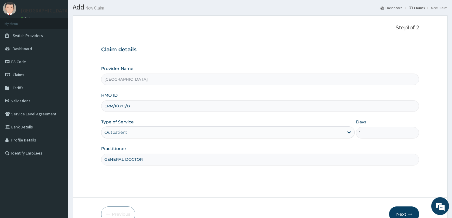
scroll to position [48, 0]
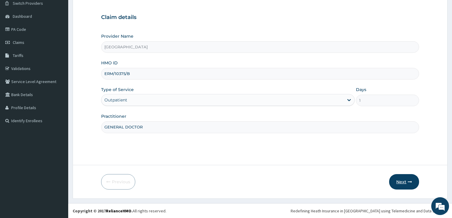
type input "GENERAL DOCTOR"
click at [403, 186] on button "Next" at bounding box center [404, 181] width 30 height 15
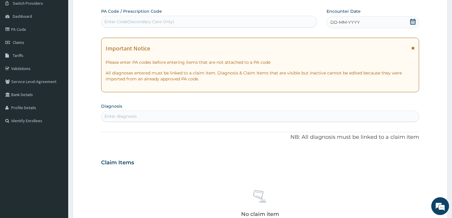
click at [240, 21] on div "Enter Code(Secondary Care Only)" at bounding box center [208, 21] width 215 height 9
click at [240, 20] on div "Enter Code(Secondary Care Only)" at bounding box center [208, 21] width 215 height 9
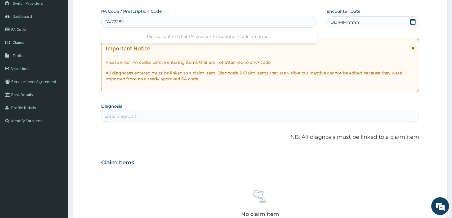
type input "PA/722820"
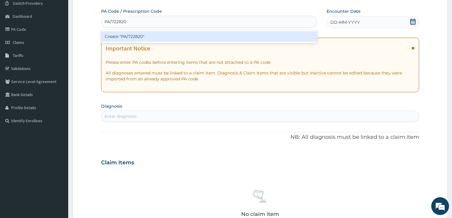
click at [224, 37] on div "Create "PA/722820"" at bounding box center [209, 36] width 216 height 11
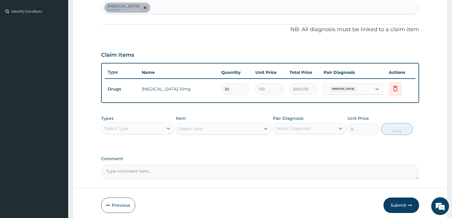
scroll to position [167, 0]
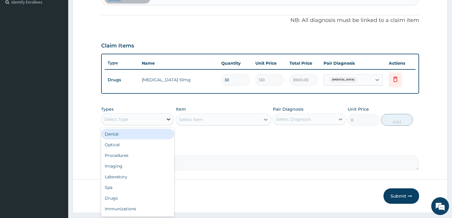
click at [169, 118] on icon at bounding box center [169, 119] width 6 height 6
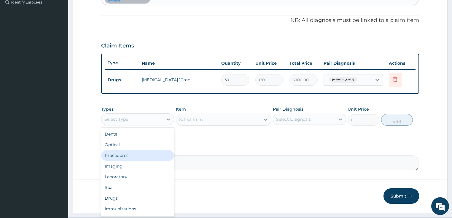
click at [123, 155] on div "Procedures" at bounding box center [137, 155] width 73 height 11
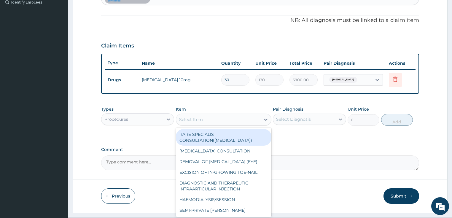
click at [266, 118] on icon at bounding box center [266, 120] width 6 height 6
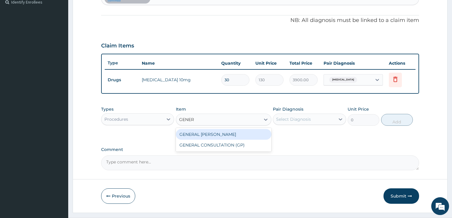
type input "GENERA"
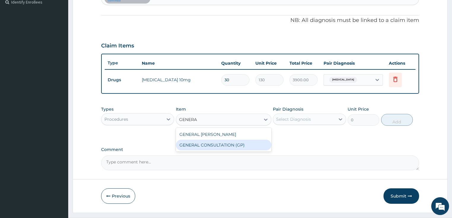
click at [246, 145] on div "GENERAL CONSULTATION (GP)" at bounding box center [224, 145] width 96 height 11
type input "1500"
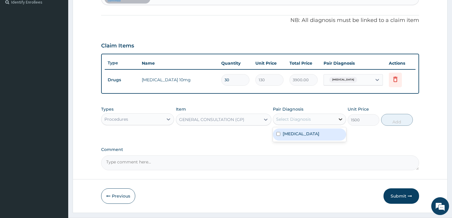
click at [344, 117] on div at bounding box center [340, 119] width 11 height 11
click at [281, 133] on div "Secondary hypertension" at bounding box center [309, 134] width 73 height 12
checkbox input "true"
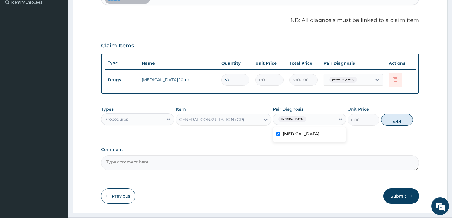
click at [393, 121] on button "Add" at bounding box center [397, 120] width 32 height 12
type input "0"
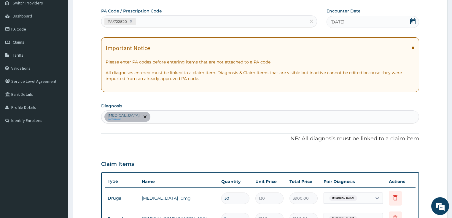
scroll to position [48, 0]
click at [179, 117] on div "Secondary hypertension confirmed" at bounding box center [260, 117] width 318 height 12
type input "MALARIA"
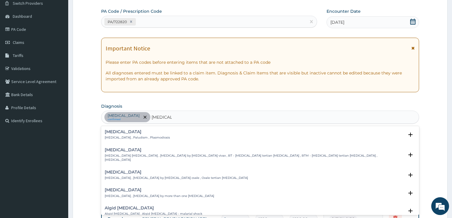
click at [143, 136] on p "Malaria , Paludism , Plasmodiosis" at bounding box center [137, 138] width 65 height 4
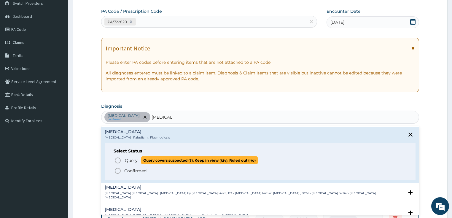
click at [120, 161] on circle "status option query" at bounding box center [117, 160] width 5 height 5
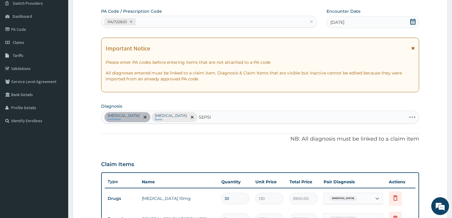
type input "SEPSIS"
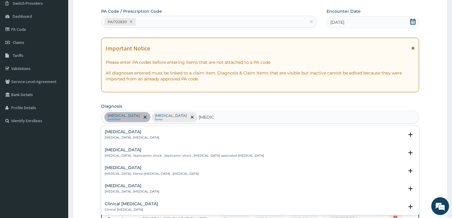
click at [171, 136] on div "Sepsis Systemic infection , Sepsis" at bounding box center [260, 135] width 311 height 10
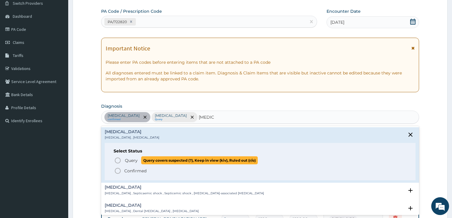
drag, startPoint x: 117, startPoint y: 160, endPoint x: 123, endPoint y: 162, distance: 6.5
click at [117, 161] on icon "status option query" at bounding box center [117, 160] width 7 height 7
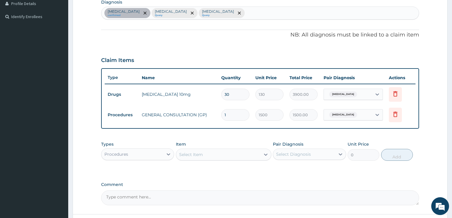
scroll to position [167, 0]
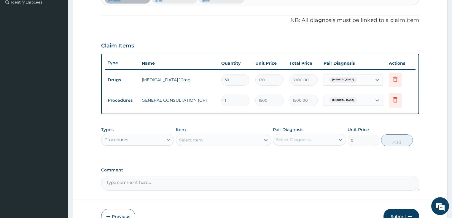
click at [168, 139] on icon at bounding box center [169, 140] width 4 height 2
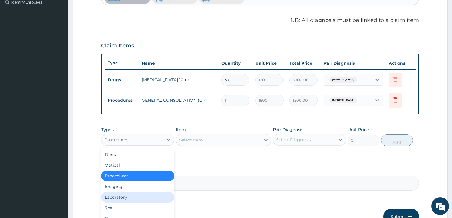
click at [126, 194] on div "Laboratory" at bounding box center [137, 197] width 73 height 11
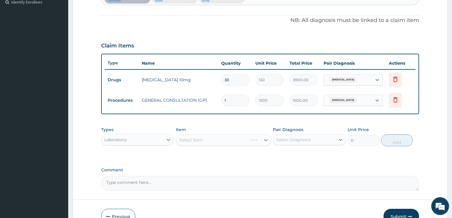
click at [265, 138] on div "Select Item" at bounding box center [224, 140] width 96 height 12
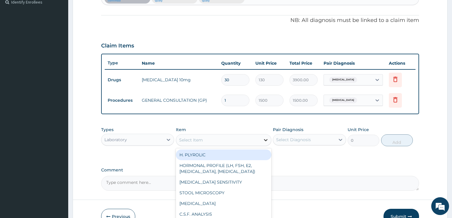
click at [264, 139] on icon at bounding box center [266, 140] width 6 height 6
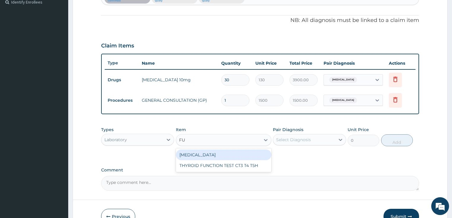
type input "FUL"
click at [218, 152] on div "FULL BLOOD COUNT" at bounding box center [224, 155] width 96 height 11
type input "1500"
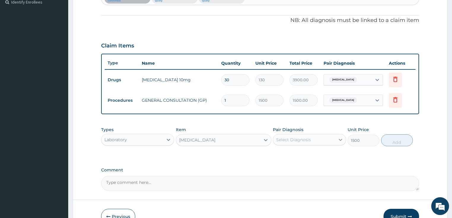
click at [341, 138] on icon at bounding box center [341, 140] width 6 height 6
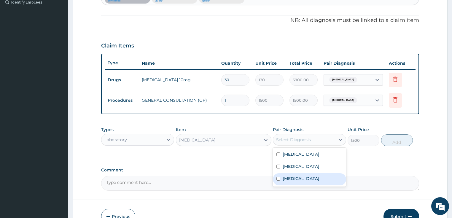
click at [280, 179] on input "checkbox" at bounding box center [279, 179] width 4 height 4
checkbox input "true"
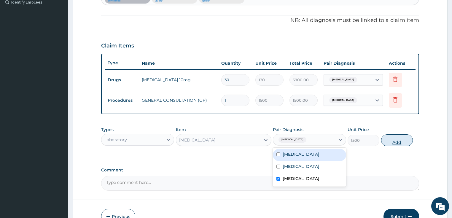
click at [401, 141] on button "Add" at bounding box center [397, 140] width 32 height 12
type input "0"
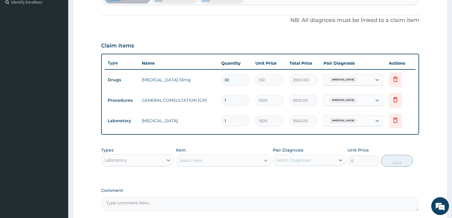
click at [265, 160] on icon at bounding box center [266, 161] width 4 height 2
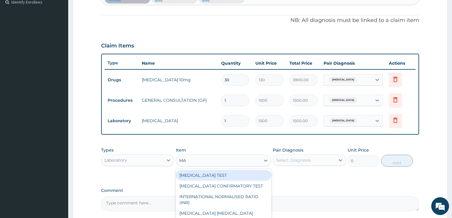
scroll to position [0, 0]
type input "MAL"
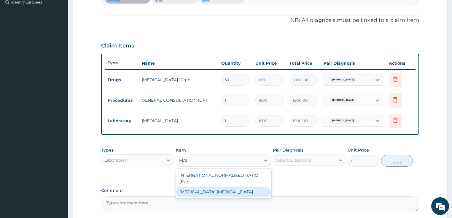
click at [198, 189] on div "MALARIA PARASITE" at bounding box center [224, 192] width 96 height 11
type input "800"
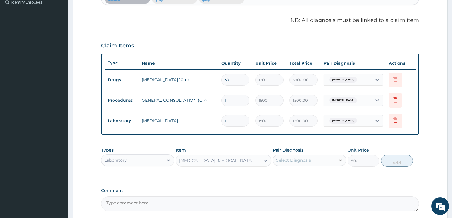
click at [338, 158] on icon at bounding box center [341, 160] width 6 height 6
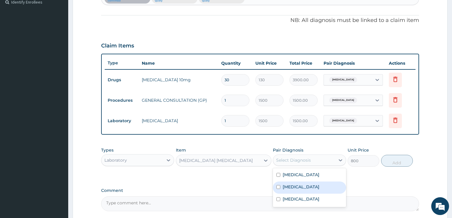
drag, startPoint x: 281, startPoint y: 187, endPoint x: 294, endPoint y: 184, distance: 13.7
click at [281, 187] on div "Malaria" at bounding box center [309, 188] width 73 height 12
checkbox input "true"
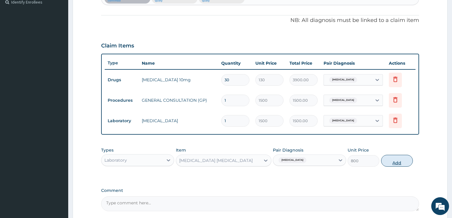
click at [405, 159] on button "Add" at bounding box center [397, 161] width 32 height 12
type input "0"
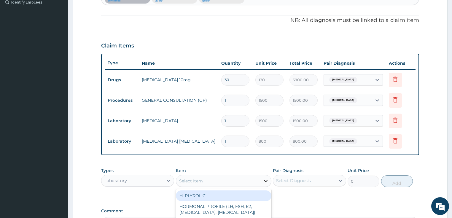
click at [264, 180] on icon at bounding box center [266, 181] width 4 height 2
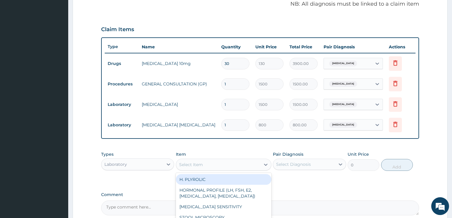
scroll to position [214, 0]
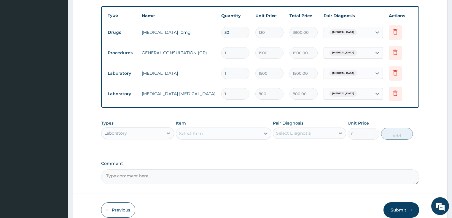
click at [236, 128] on div "Select Item" at bounding box center [224, 134] width 96 height 12
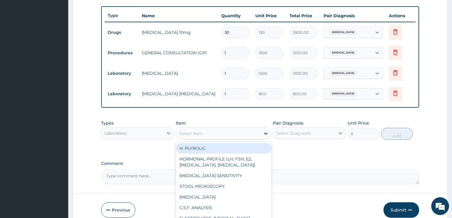
click at [264, 131] on icon at bounding box center [266, 134] width 6 height 6
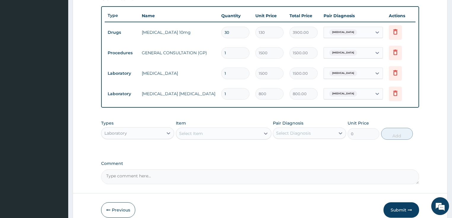
click at [242, 131] on div "Select Item" at bounding box center [218, 133] width 84 height 9
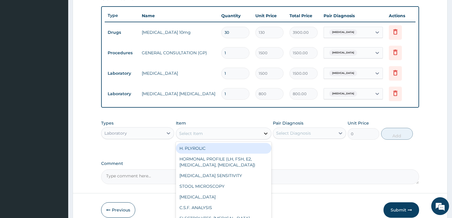
click at [266, 131] on icon at bounding box center [266, 134] width 6 height 6
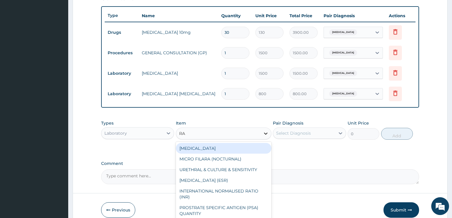
type input "RAN"
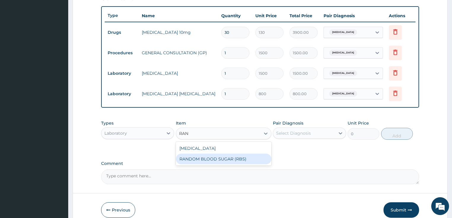
click at [237, 157] on div "RANDOM BLOOD SUGAR (RBS)" at bounding box center [224, 159] width 96 height 11
type input "700"
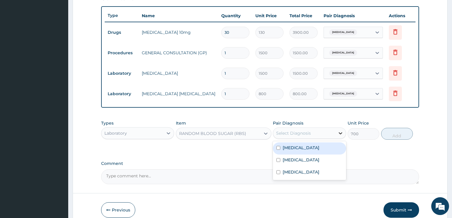
click at [341, 133] on icon at bounding box center [341, 133] width 4 height 2
click at [281, 161] on div "Malaria" at bounding box center [309, 161] width 73 height 12
checkbox input "true"
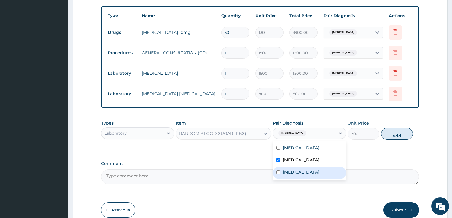
click at [280, 174] on div "Sepsis" at bounding box center [309, 173] width 73 height 12
checkbox input "true"
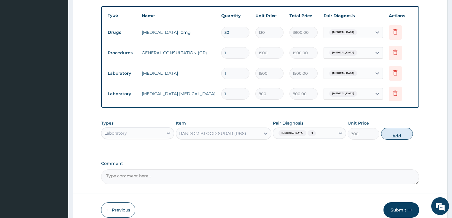
click at [401, 136] on button "Add" at bounding box center [397, 134] width 32 height 12
type input "0"
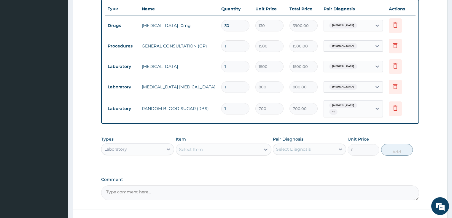
scroll to position [215, 0]
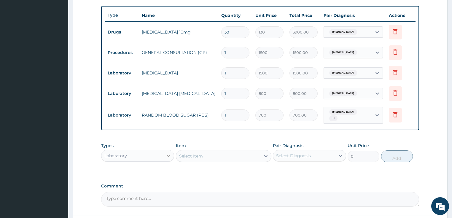
click at [167, 153] on icon at bounding box center [169, 156] width 6 height 6
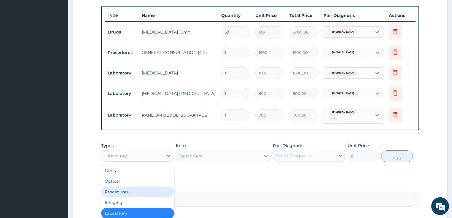
scroll to position [20, 0]
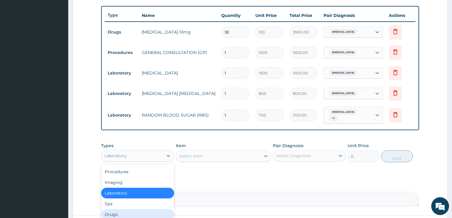
drag, startPoint x: 115, startPoint y: 211, endPoint x: 123, endPoint y: 208, distance: 8.4
click at [115, 211] on div "Drugs" at bounding box center [137, 214] width 73 height 11
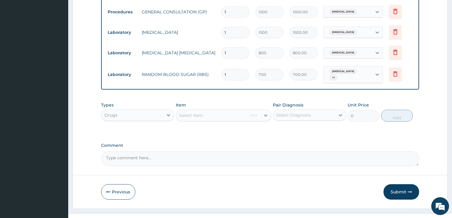
scroll to position [262, 0]
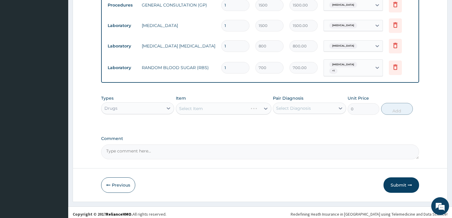
click at [267, 105] on div "Select Item" at bounding box center [224, 109] width 96 height 12
click at [264, 104] on div "Select Item" at bounding box center [224, 109] width 96 height 12
click at [265, 106] on div "Select Item" at bounding box center [224, 109] width 96 height 12
click at [255, 136] on label "Comment" at bounding box center [260, 138] width 318 height 5
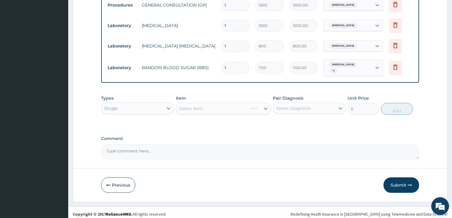
click at [255, 144] on textarea "Comment" at bounding box center [260, 151] width 318 height 15
click at [263, 105] on div "Select Item" at bounding box center [224, 109] width 96 height 12
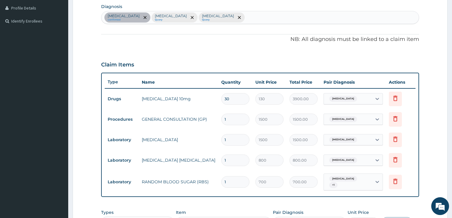
scroll to position [96, 0]
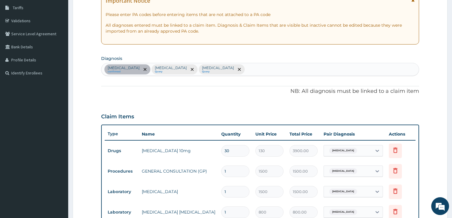
click at [221, 69] on div "Secondary hypertension confirmed Malaria Query Sepsis Query" at bounding box center [260, 69] width 318 height 12
type input "F"
type input "URINAT"
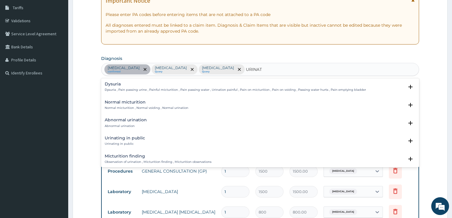
click at [124, 121] on h4 "Abnormal urination" at bounding box center [126, 120] width 42 height 4
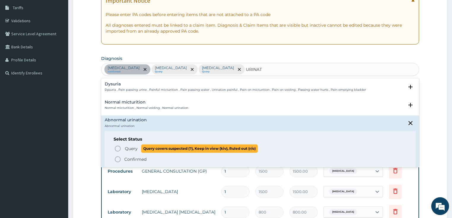
drag, startPoint x: 117, startPoint y: 150, endPoint x: 129, endPoint y: 148, distance: 12.3
click at [117, 150] on icon "status option query" at bounding box center [117, 148] width 7 height 7
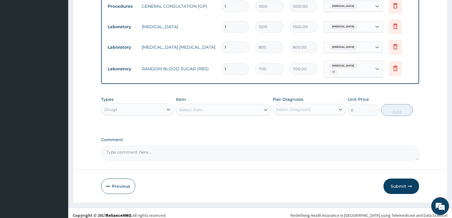
scroll to position [262, 0]
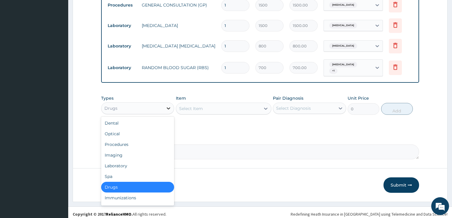
click at [170, 105] on icon at bounding box center [169, 108] width 6 height 6
click at [116, 163] on div "Laboratory" at bounding box center [137, 166] width 73 height 11
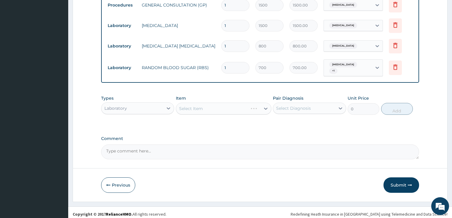
click at [263, 106] on div "Select Item" at bounding box center [224, 109] width 96 height 12
click at [266, 105] on div "Select Item" at bounding box center [224, 109] width 96 height 12
click at [265, 106] on icon at bounding box center [266, 109] width 6 height 6
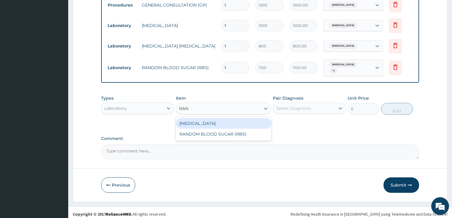
type input "RAND"
click at [237, 119] on div "RANDOM BLOOD SUGAR (RBS)" at bounding box center [224, 123] width 96 height 11
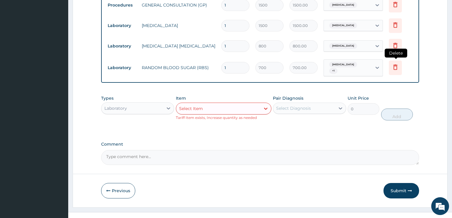
click at [399, 67] on icon at bounding box center [395, 66] width 7 height 7
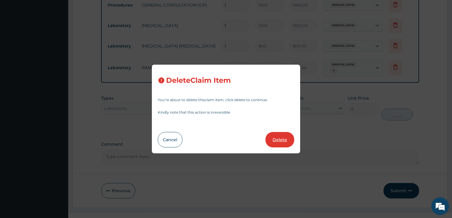
click at [287, 138] on button "Delete" at bounding box center [280, 139] width 29 height 15
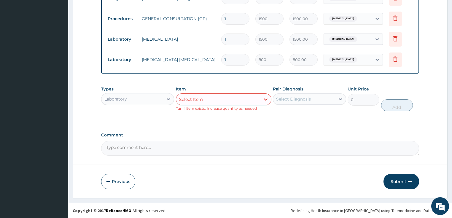
scroll to position [247, 0]
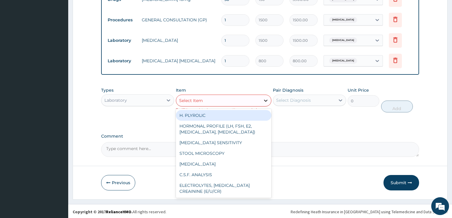
click at [266, 99] on icon at bounding box center [266, 101] width 6 height 6
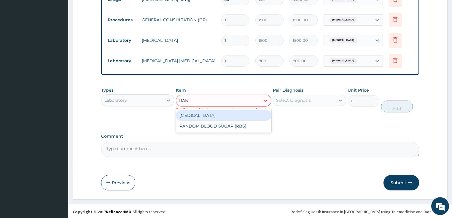
type input "RAND"
click at [247, 115] on div "RANDOM BLOOD SUGAR (RBS)" at bounding box center [224, 115] width 96 height 11
type input "700"
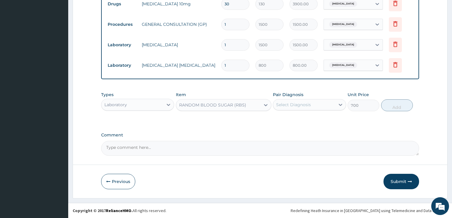
scroll to position [242, 0]
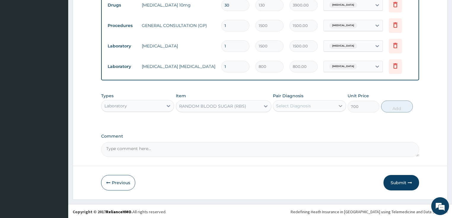
click at [337, 103] on div at bounding box center [340, 106] width 11 height 11
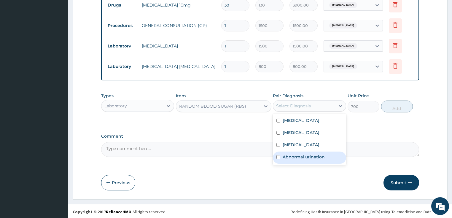
click at [282, 155] on div "Abnormal urination" at bounding box center [309, 158] width 73 height 12
checkbox input "true"
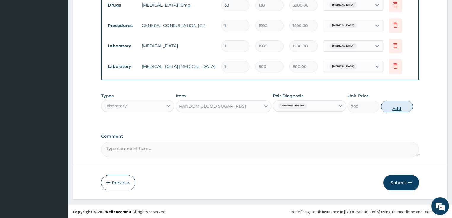
click at [395, 108] on button "Add" at bounding box center [397, 107] width 32 height 12
type input "0"
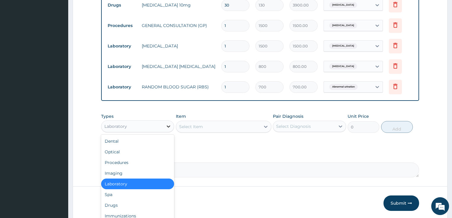
click at [171, 125] on icon at bounding box center [169, 126] width 6 height 6
click at [111, 203] on div "Drugs" at bounding box center [137, 205] width 73 height 11
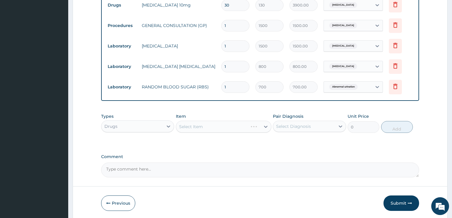
click at [265, 126] on div "Select Item" at bounding box center [224, 127] width 96 height 12
click at [265, 125] on div "Select Item" at bounding box center [224, 127] width 96 height 12
click at [265, 126] on div "Select Item" at bounding box center [224, 127] width 96 height 12
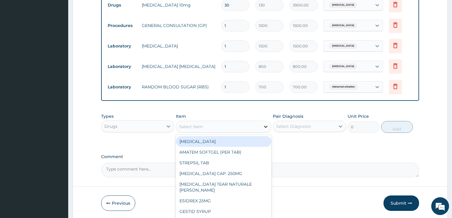
click at [264, 126] on icon at bounding box center [266, 127] width 6 height 6
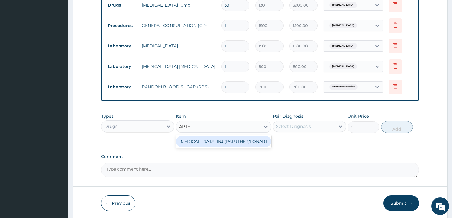
type input "ART"
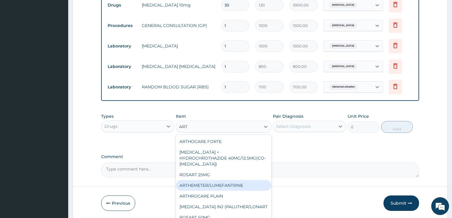
click at [244, 180] on div "ARTHEMETER/LUMEFANTRINE" at bounding box center [224, 185] width 96 height 11
type input "37.5"
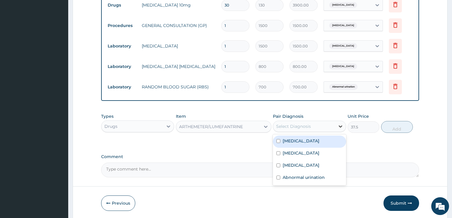
click at [342, 124] on icon at bounding box center [341, 126] width 6 height 6
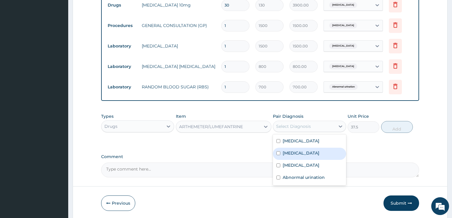
click at [288, 154] on label "Malaria" at bounding box center [301, 153] width 37 height 6
checkbox input "true"
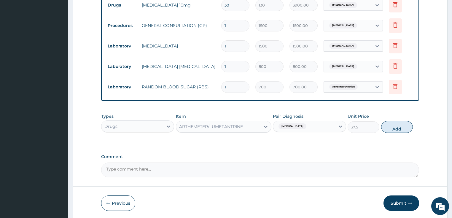
drag, startPoint x: 396, startPoint y: 126, endPoint x: 317, endPoint y: 140, distance: 80.1
click at [396, 127] on button "Add" at bounding box center [397, 127] width 32 height 12
type input "0"
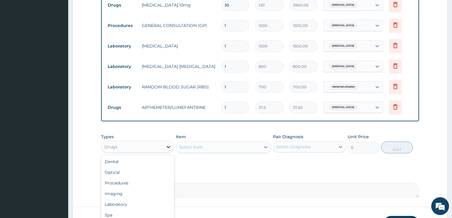
click at [169, 142] on div at bounding box center [168, 147] width 11 height 11
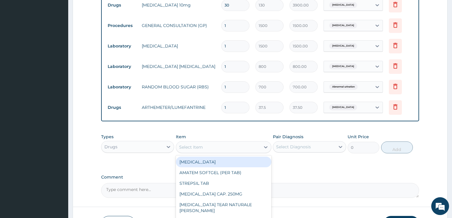
click at [228, 142] on div "Select Item" at bounding box center [218, 146] width 84 height 9
type input "PARA"
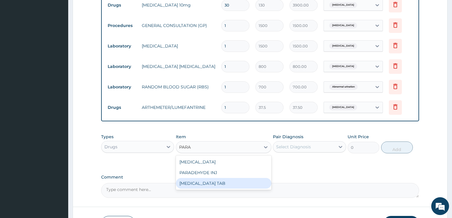
click at [214, 184] on div "PARACETAMOL TAB" at bounding box center [224, 183] width 96 height 11
type input "7.5"
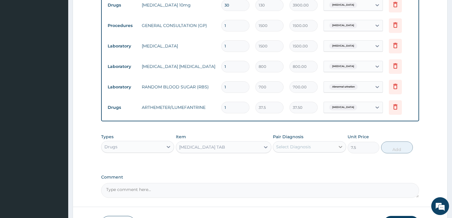
click at [336, 144] on div at bounding box center [340, 147] width 11 height 11
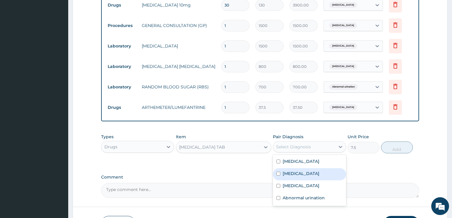
click at [284, 172] on label "Malaria" at bounding box center [301, 174] width 37 height 6
checkbox input "true"
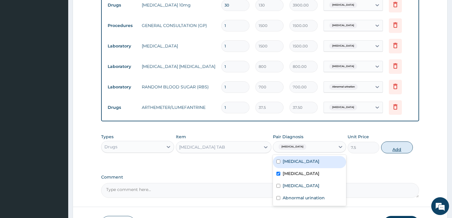
click at [393, 149] on button "Add" at bounding box center [397, 148] width 32 height 12
type input "0"
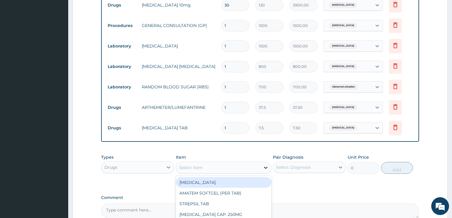
click at [266, 165] on icon at bounding box center [266, 168] width 6 height 6
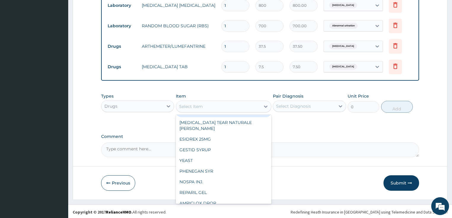
scroll to position [71, 0]
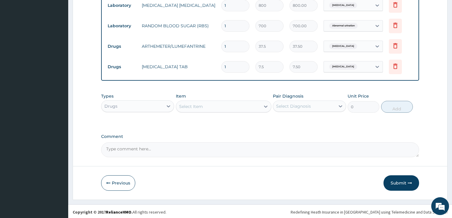
scroll to position [208, 0]
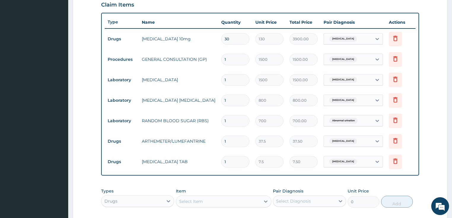
click at [231, 138] on input "1" at bounding box center [235, 142] width 28 height 12
type input "0.00"
type input "6"
type input "225.00"
type input "6"
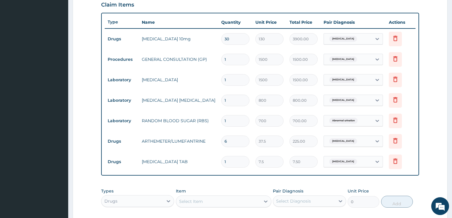
click at [233, 160] on input "1" at bounding box center [235, 162] width 28 height 12
type input "18"
type input "135.00"
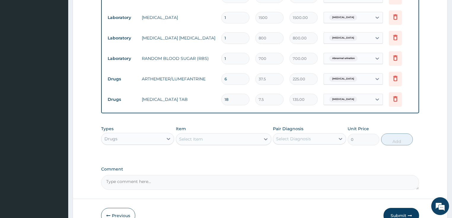
scroll to position [303, 0]
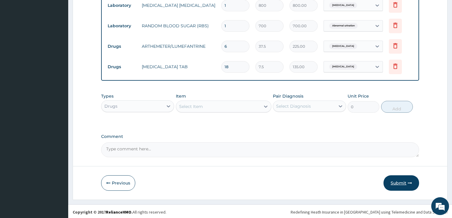
type input "18"
click at [396, 181] on button "Submit" at bounding box center [402, 182] width 36 height 15
click at [398, 185] on button "Submit" at bounding box center [402, 182] width 36 height 15
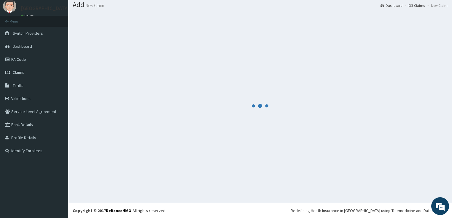
scroll to position [18, 0]
